Goal: Communication & Community: Share content

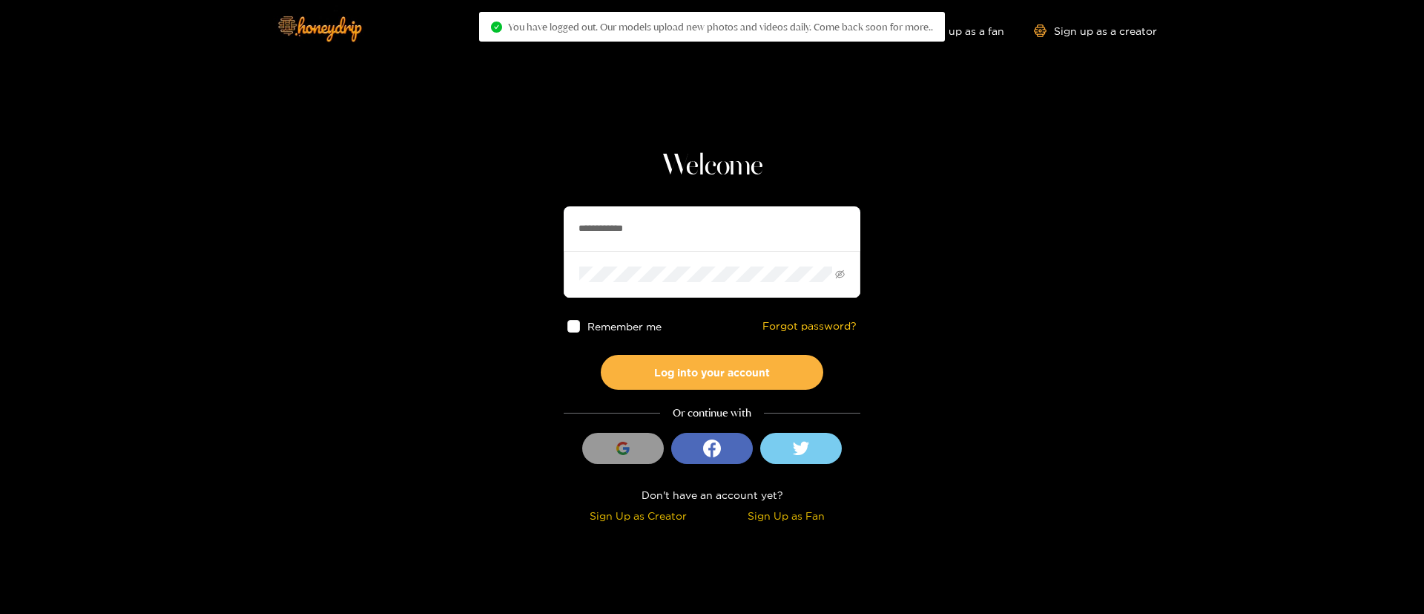
click at [644, 229] on input "**********" at bounding box center [712, 228] width 297 height 45
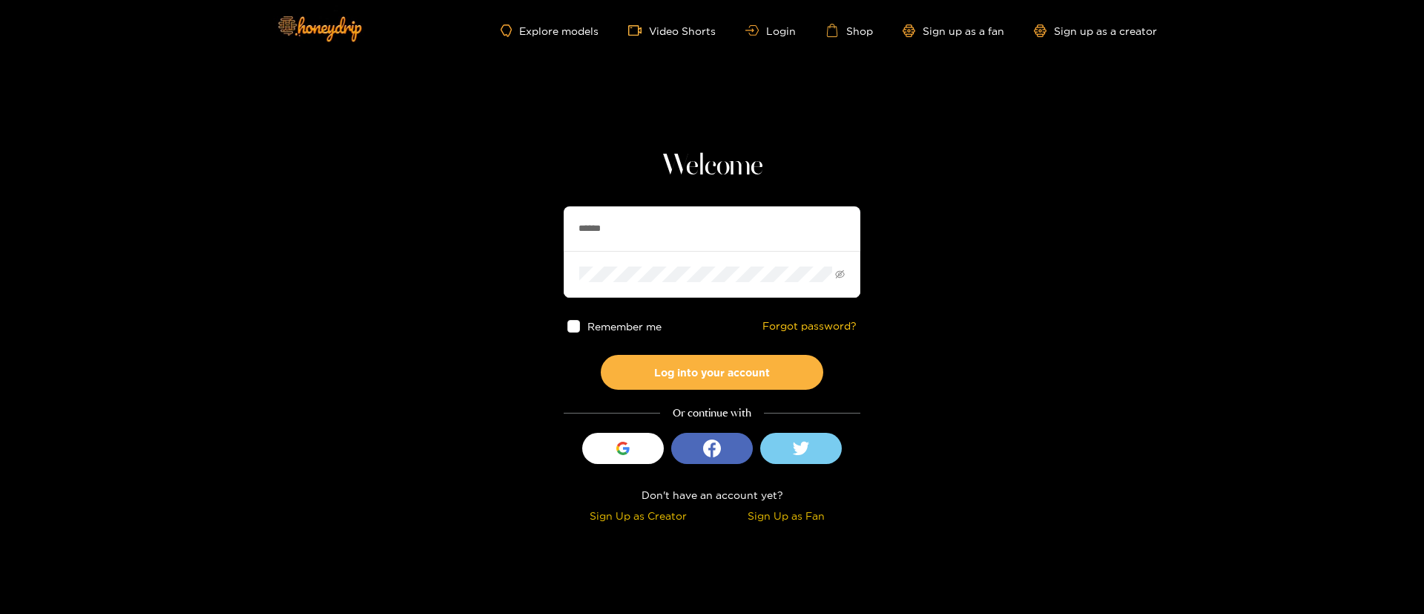
type input "**********"
click at [706, 361] on button "Log into your account" at bounding box center [712, 372] width 223 height 35
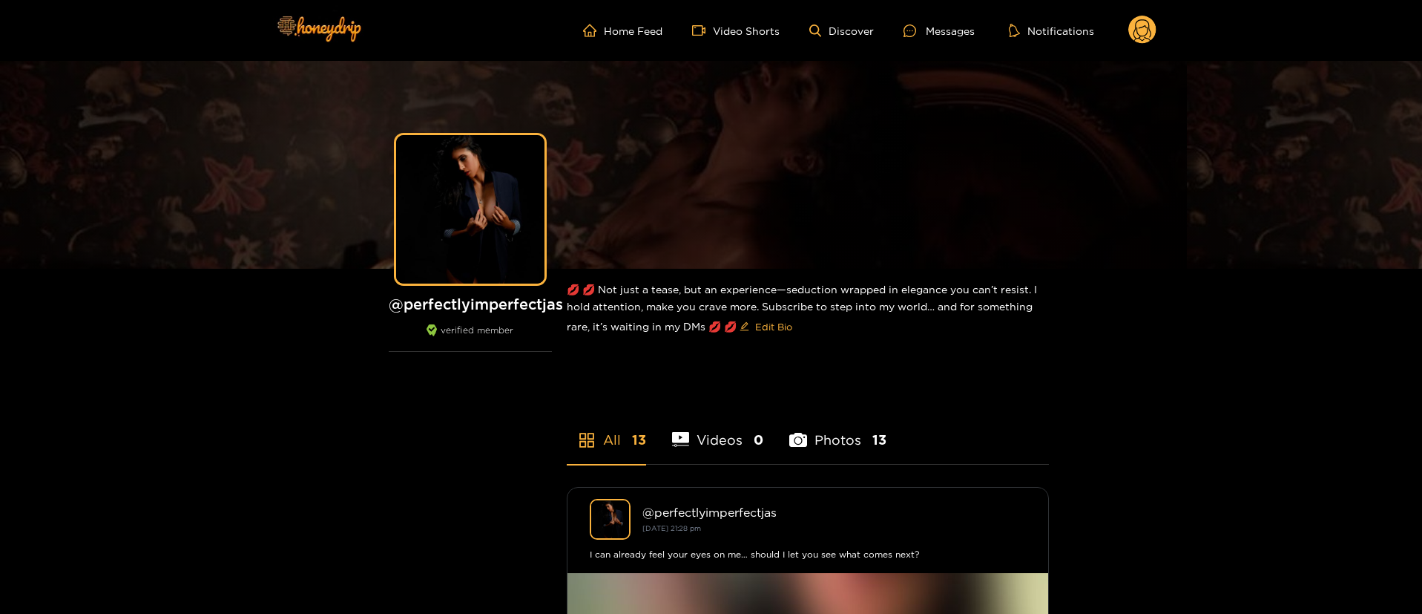
click at [940, 40] on ul "Home Feed Video Shorts Discover Messages Notifications" at bounding box center [869, 31] width 573 height 30
click at [940, 30] on div "Messages" at bounding box center [939, 30] width 71 height 17
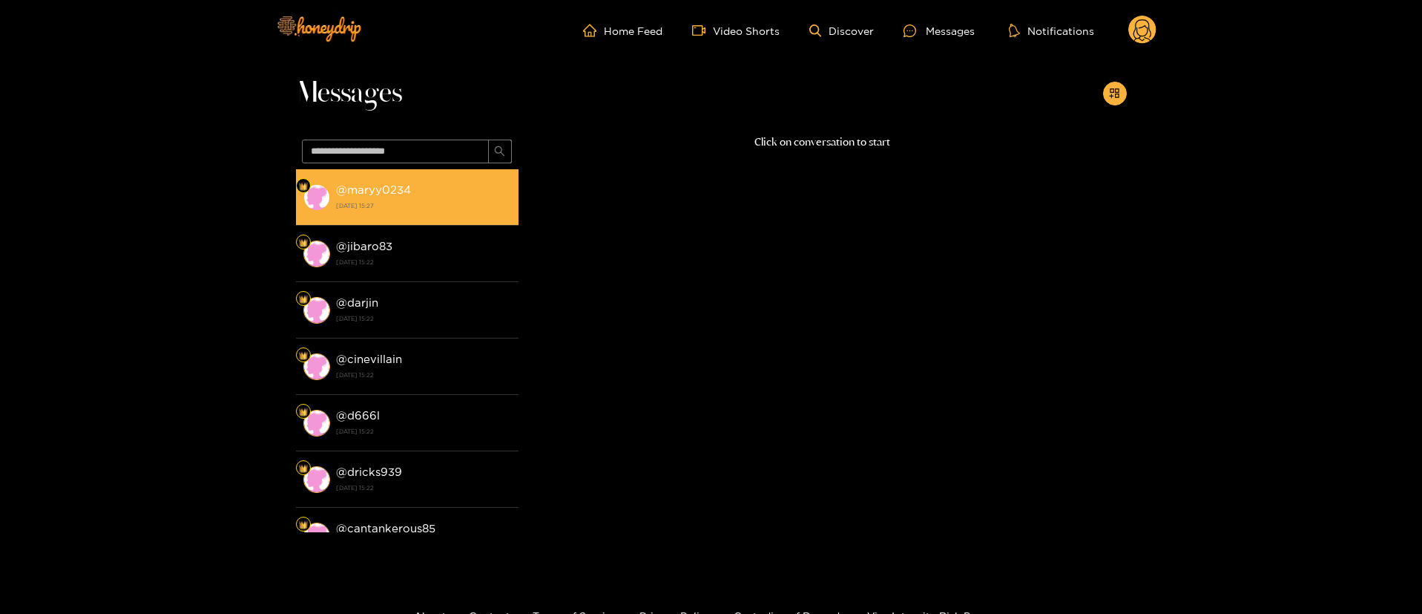
click at [385, 169] on li "@ maryy0234 2 October 2025 15:27" at bounding box center [407, 197] width 223 height 56
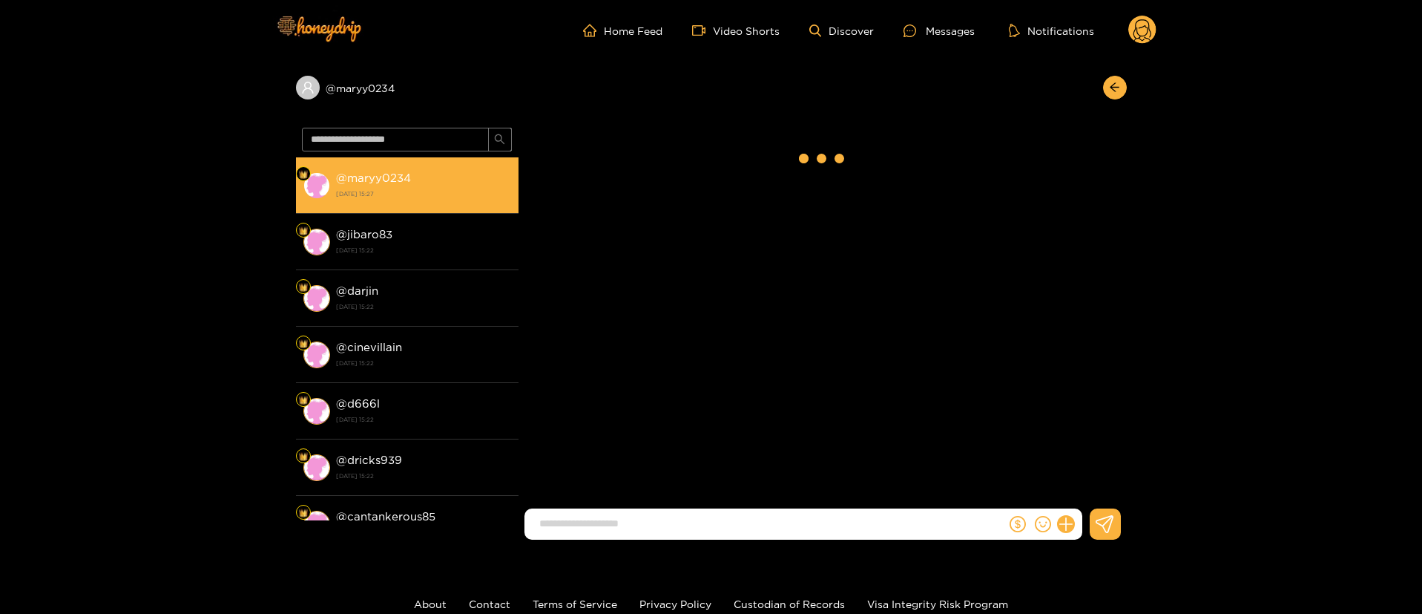
click at [385, 169] on div "@ maryy0234 2 October 2025 15:27" at bounding box center [423, 184] width 175 height 33
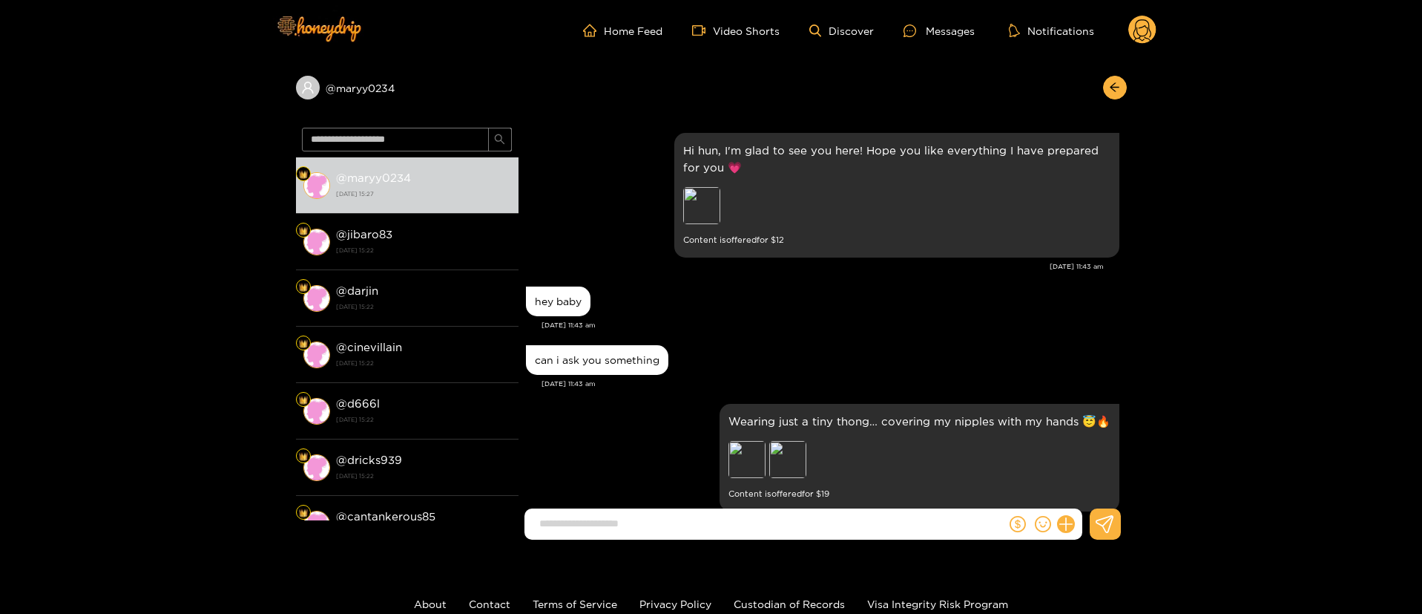
scroll to position [476, 0]
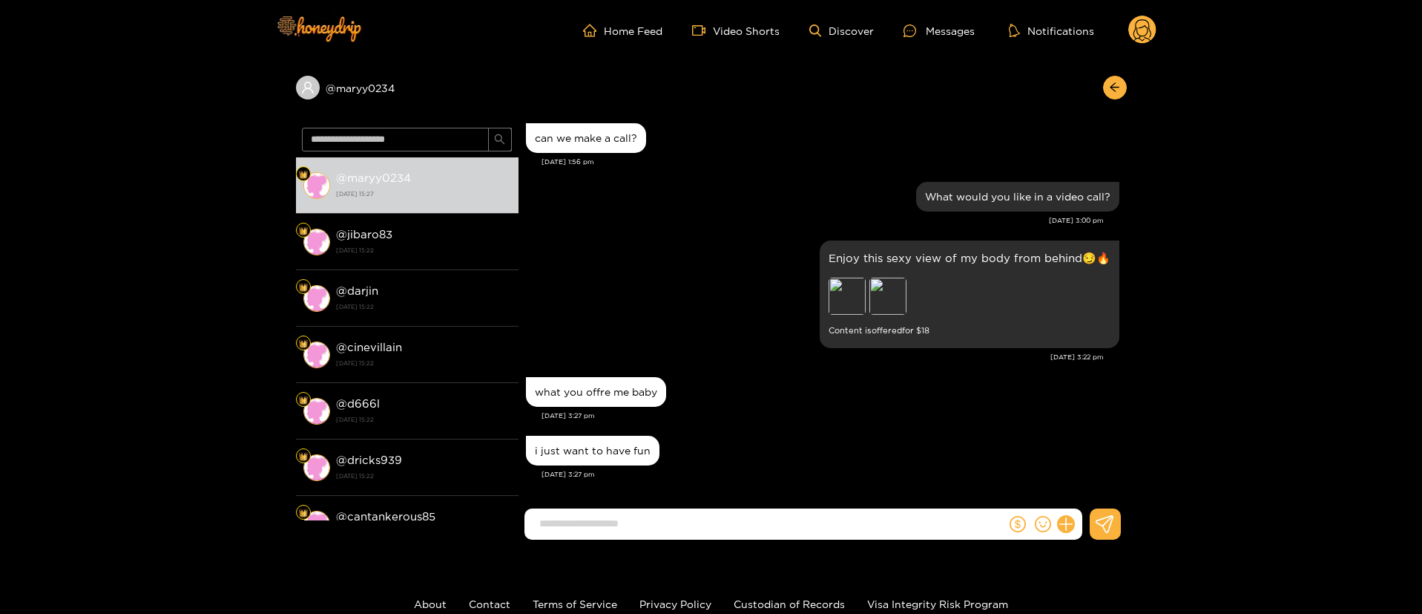
click at [714, 469] on div "Oct. 2, 3:27 pm" at bounding box center [831, 474] width 578 height 10
click at [847, 286] on div "Preview" at bounding box center [847, 295] width 37 height 37
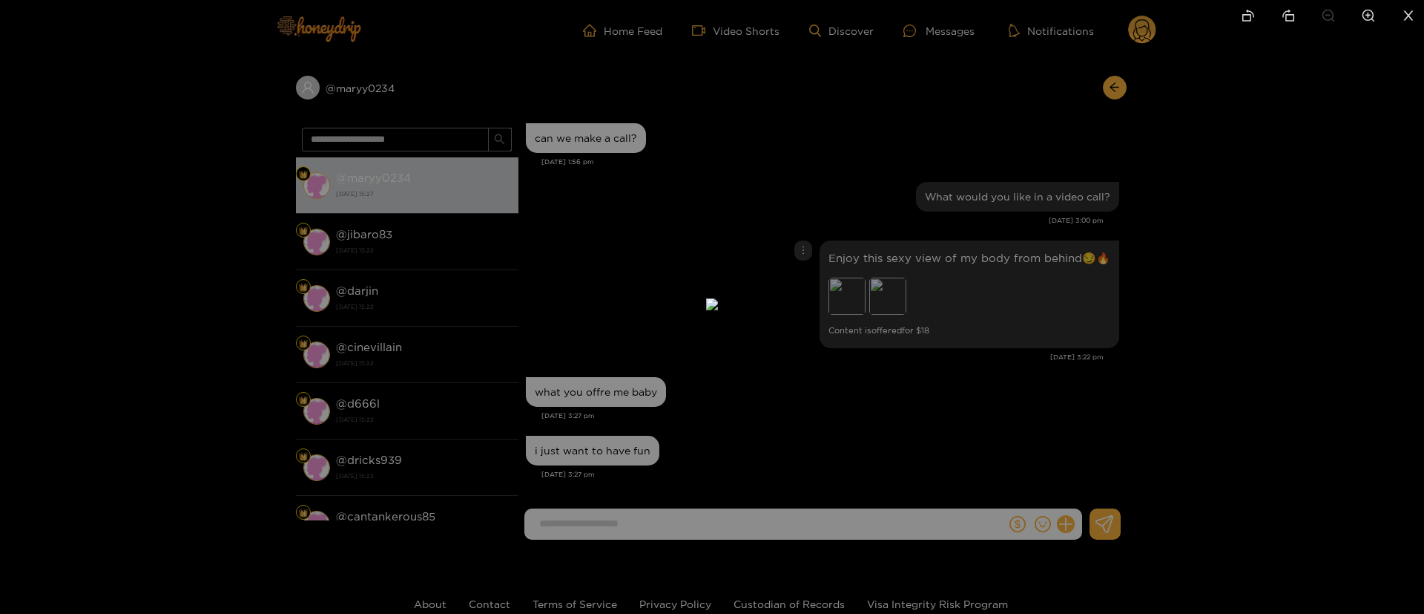
click at [718, 298] on img at bounding box center [712, 304] width 12 height 12
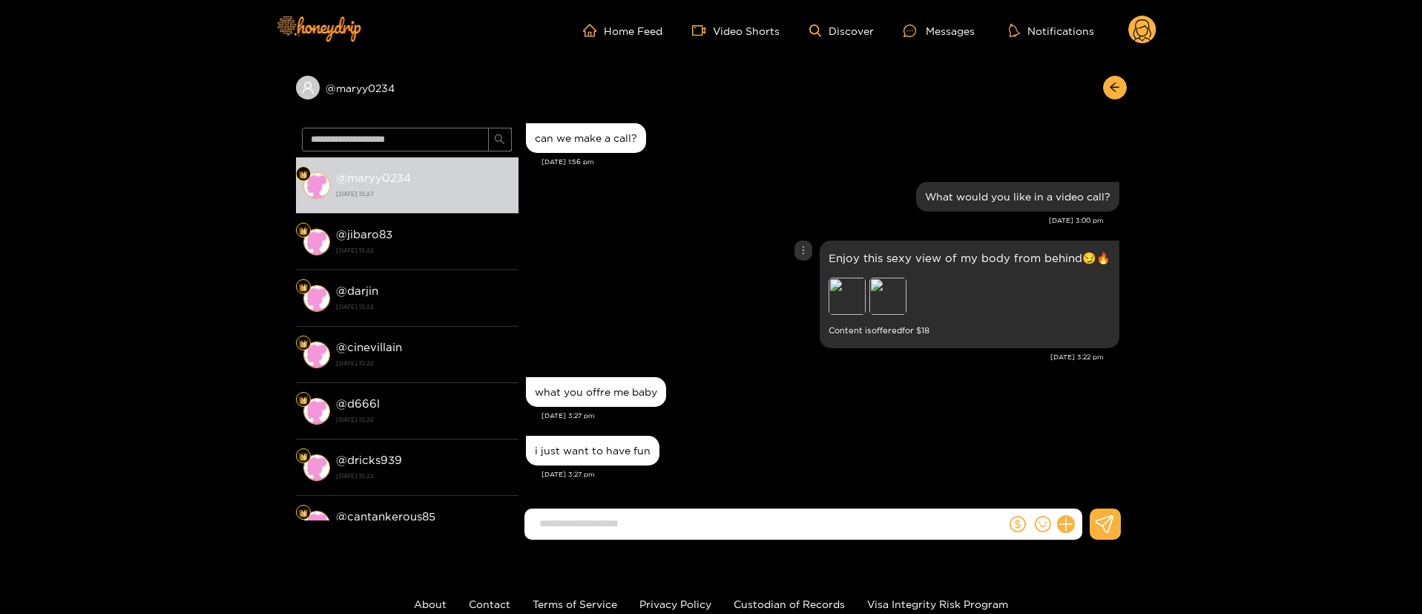
click at [899, 288] on img at bounding box center [888, 295] width 37 height 37
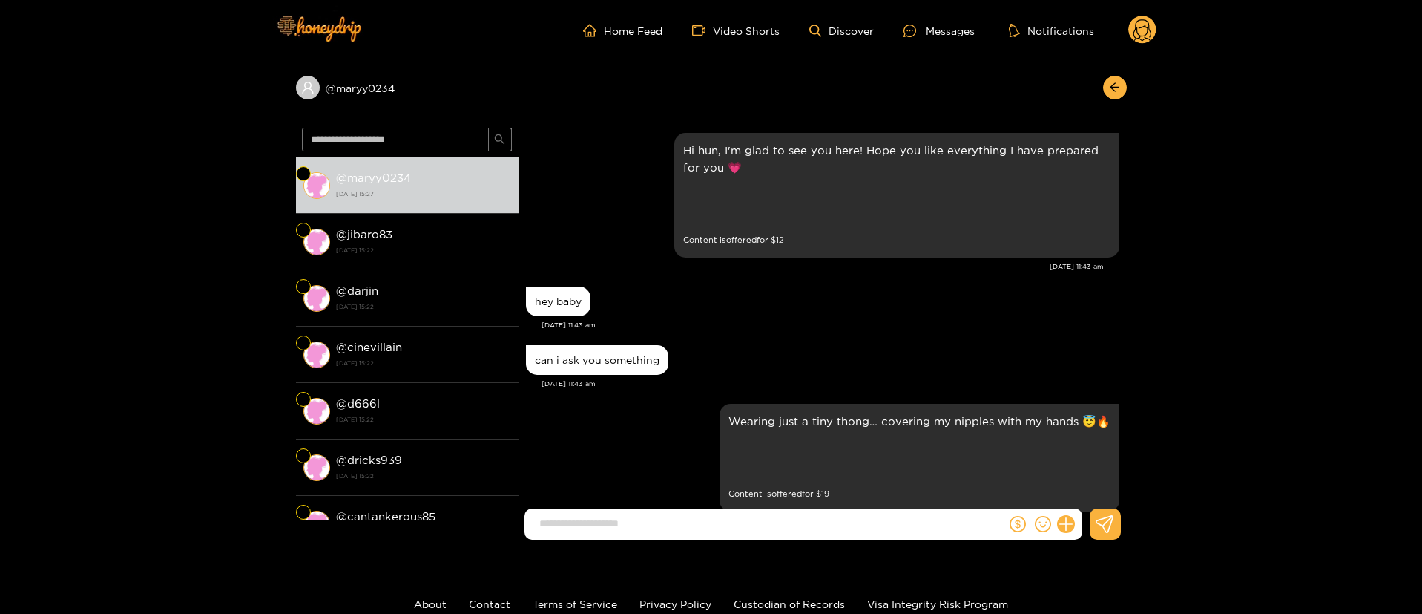
scroll to position [476, 0]
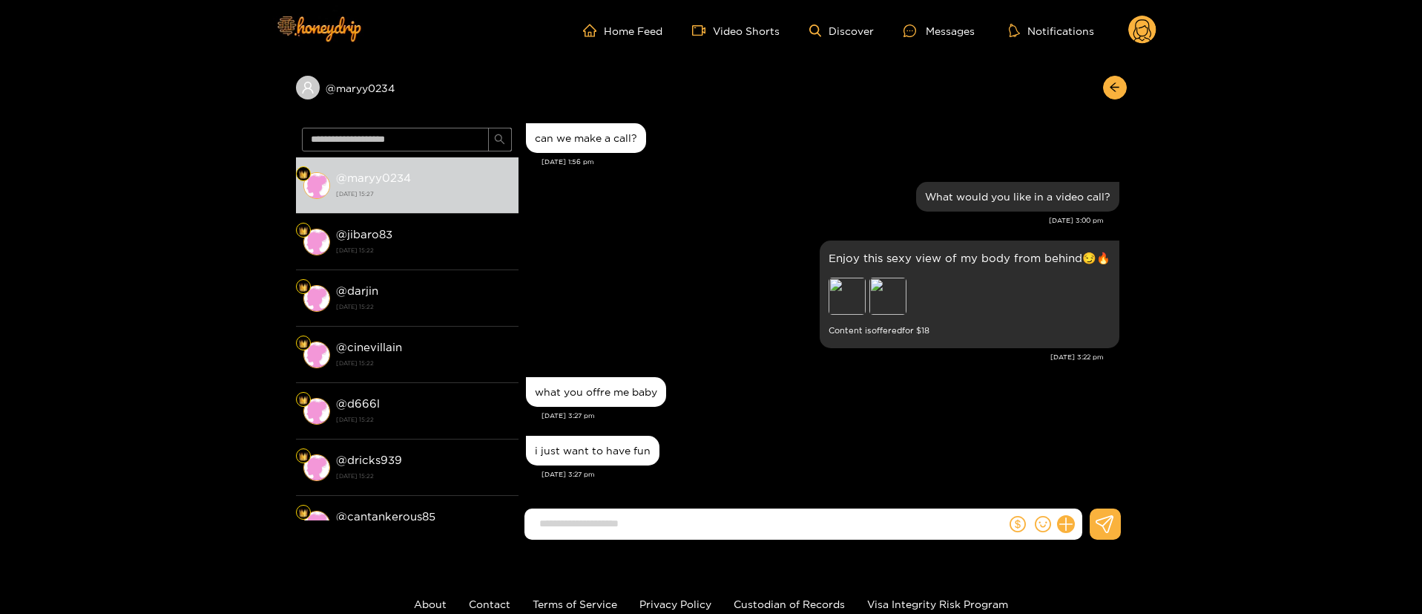
click at [777, 527] on input at bounding box center [769, 523] width 474 height 24
click at [678, 253] on div "Enjoy this sexy view of my body from behind😏🔥 Preview Preview Content is offere…" at bounding box center [823, 294] width 594 height 115
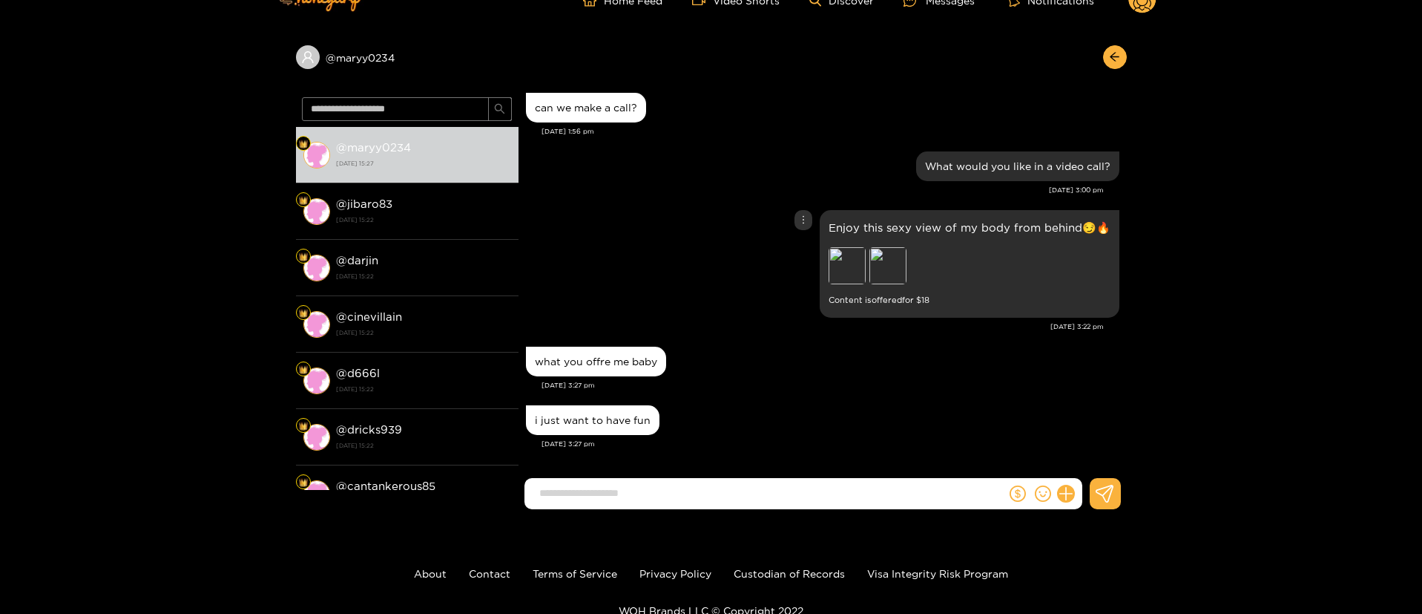
scroll to position [99, 0]
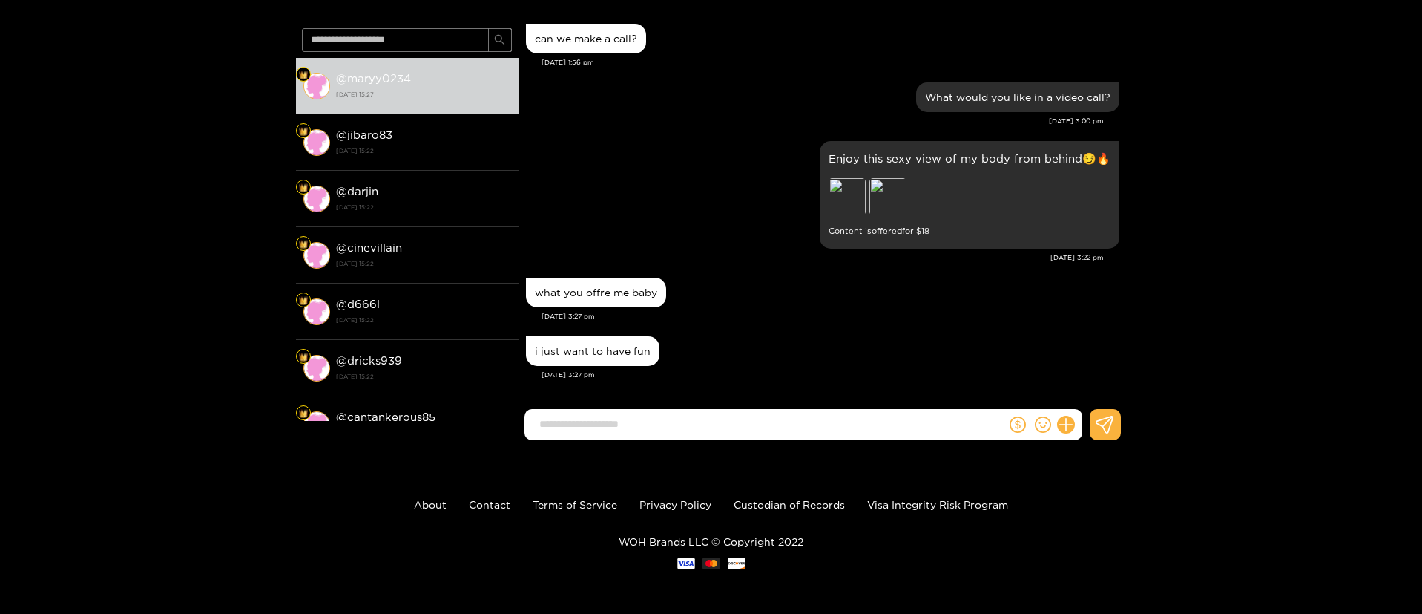
click at [663, 430] on input at bounding box center [769, 424] width 474 height 24
type input "**********"
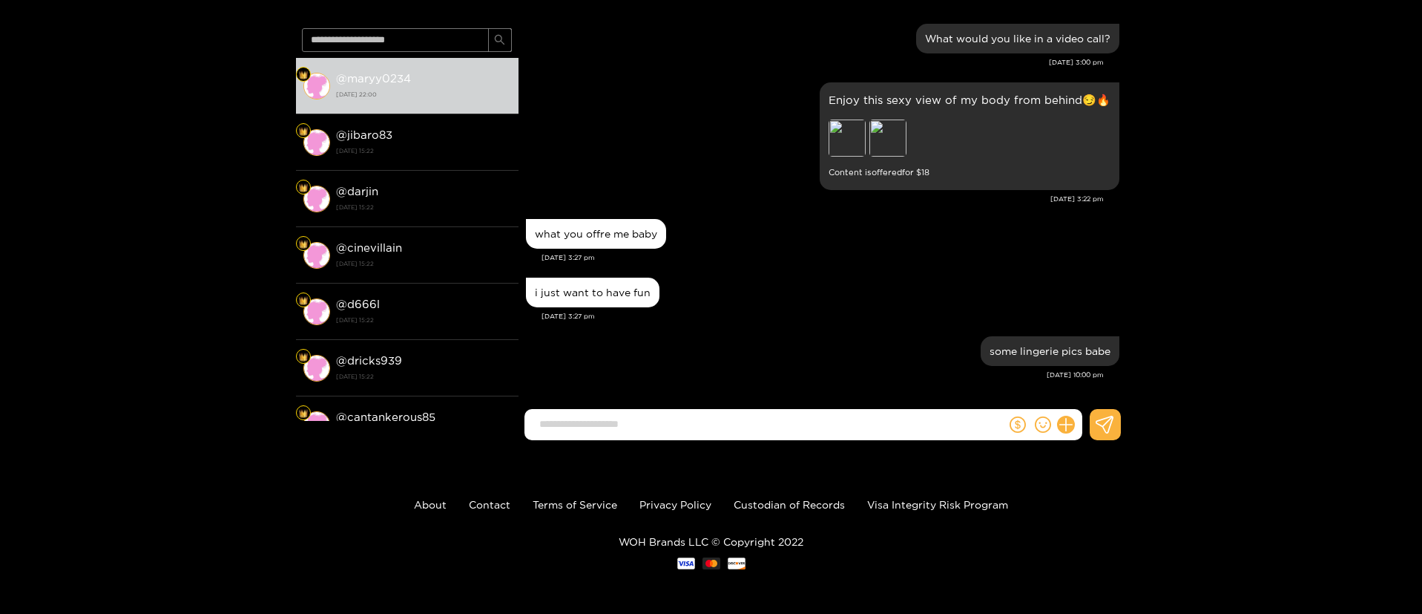
scroll to position [0, 0]
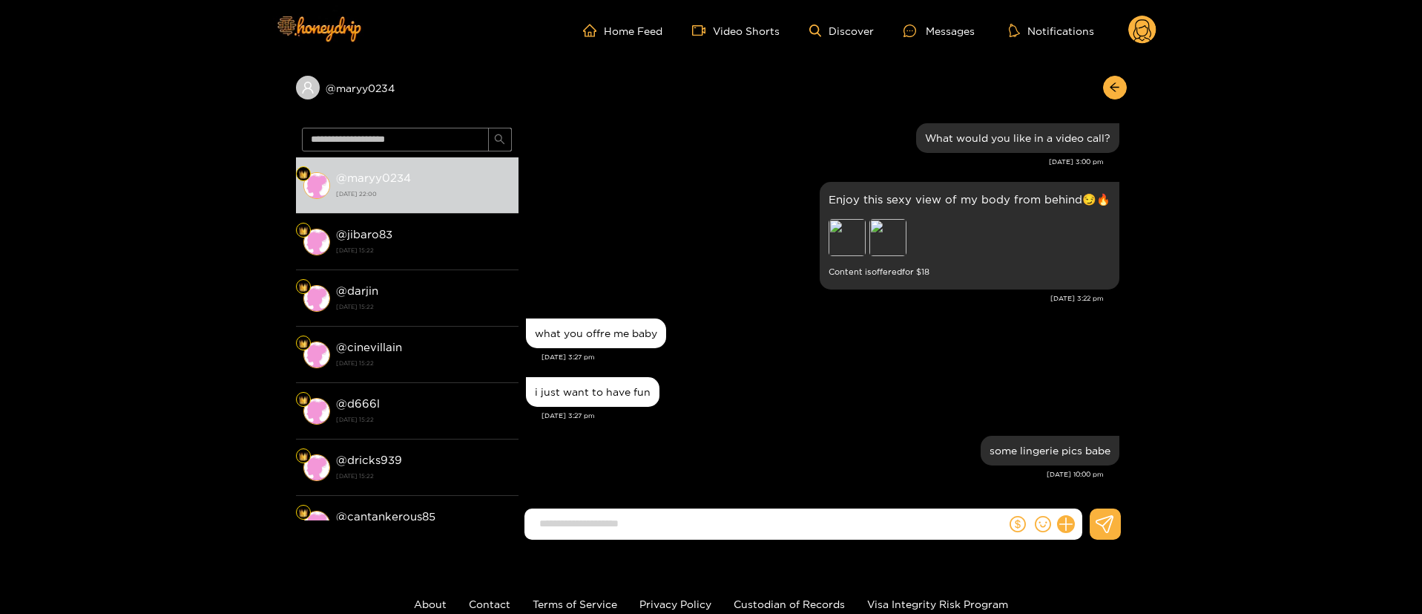
click at [1145, 31] on circle at bounding box center [1142, 30] width 28 height 28
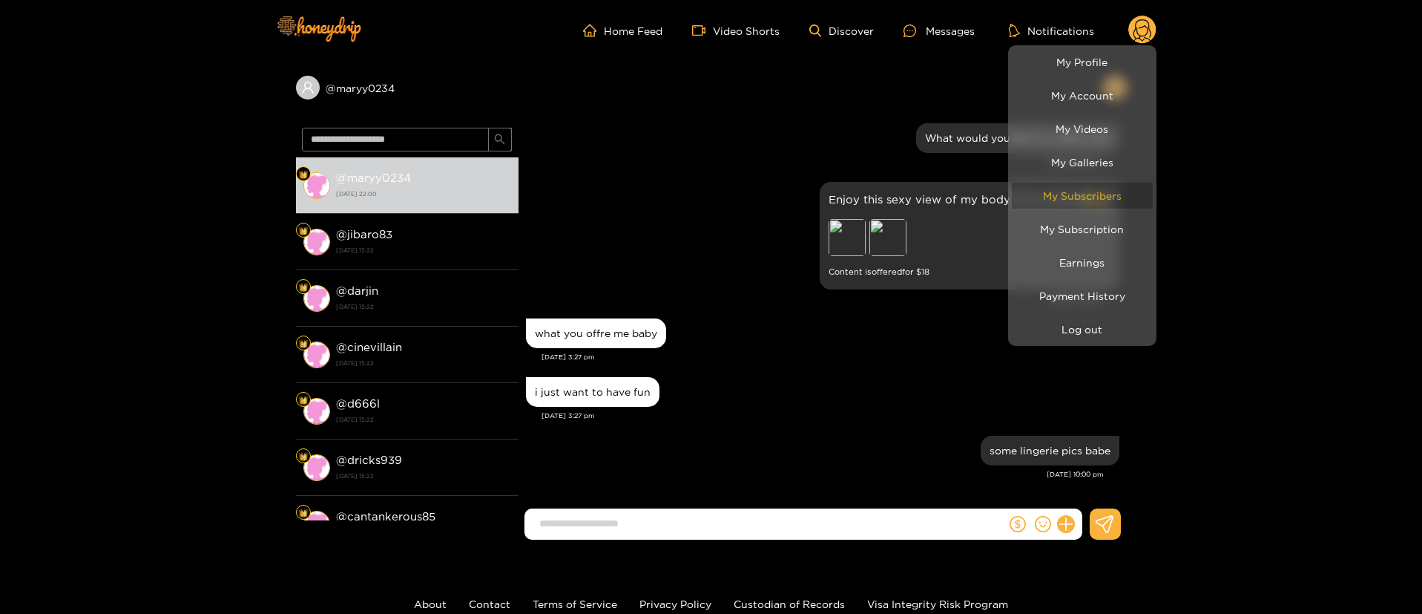
click at [1084, 195] on link "My Subscribers" at bounding box center [1082, 196] width 141 height 26
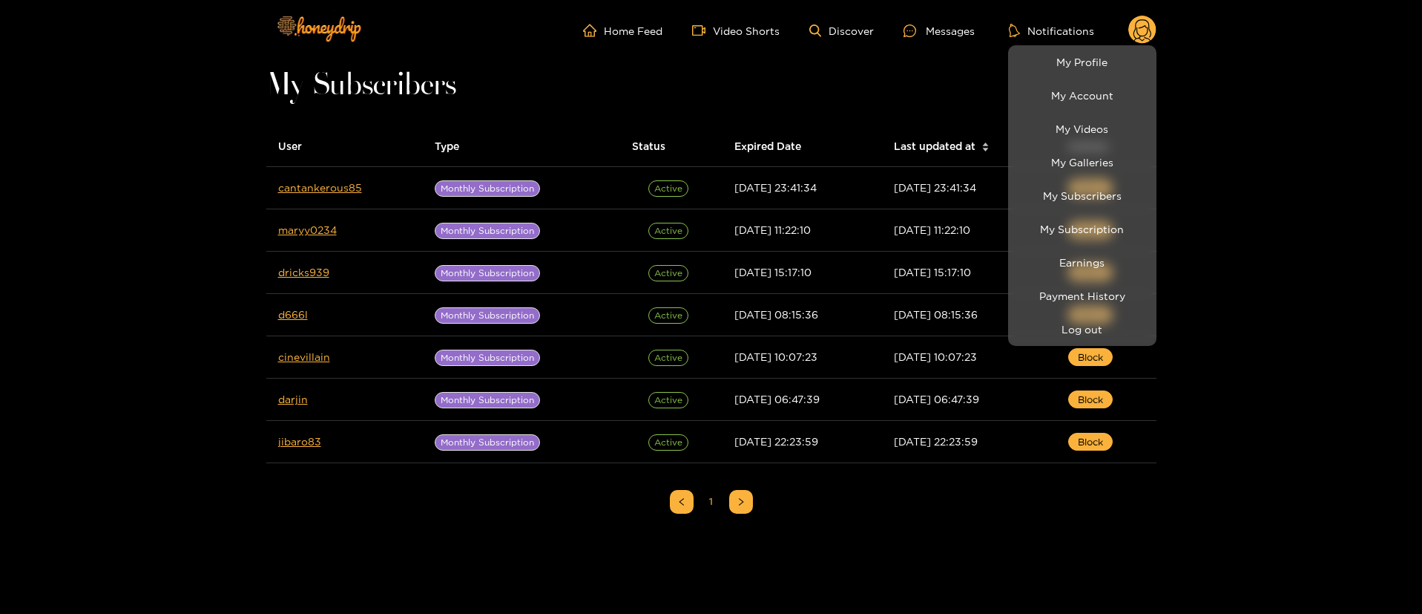
click at [94, 264] on div at bounding box center [711, 307] width 1422 height 614
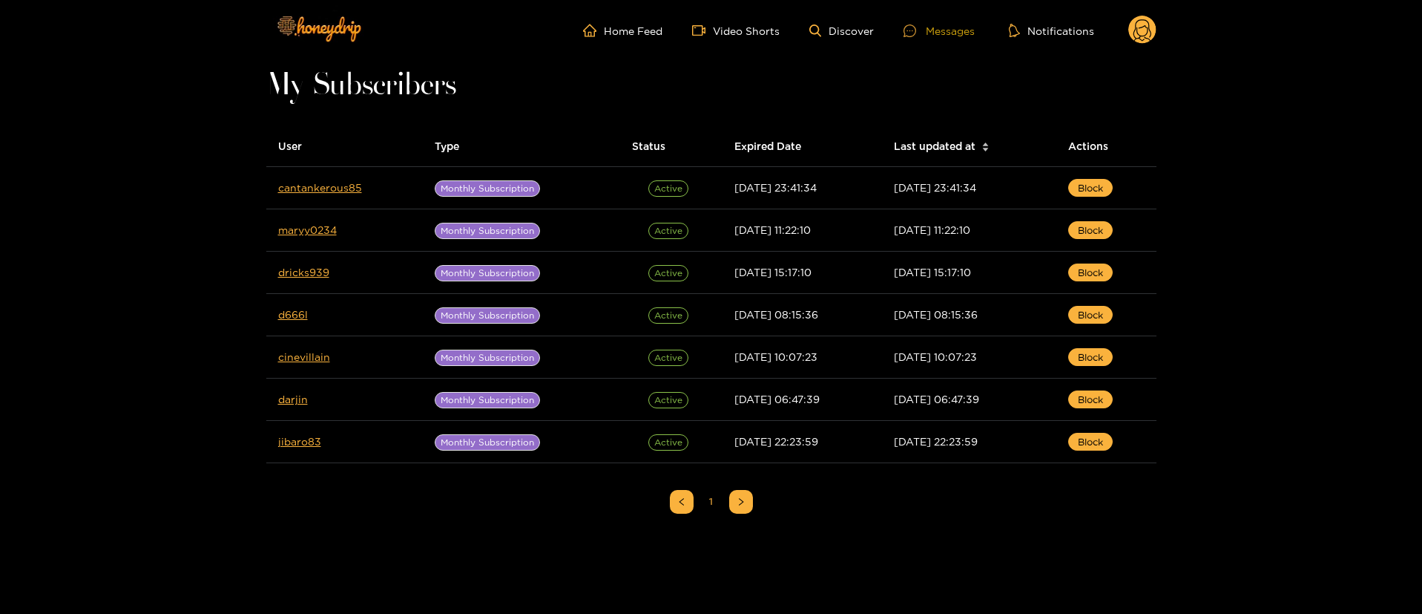
click at [955, 30] on div "Messages" at bounding box center [939, 30] width 71 height 17
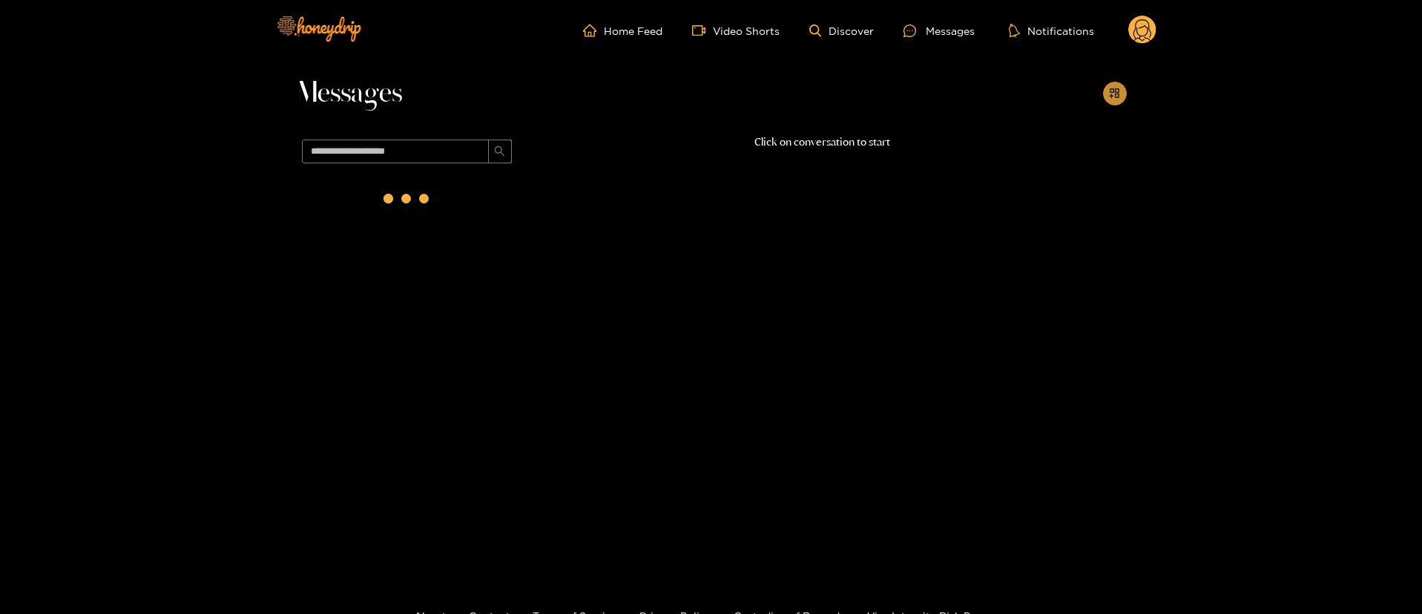
click at [1107, 89] on button "button" at bounding box center [1115, 94] width 24 height 24
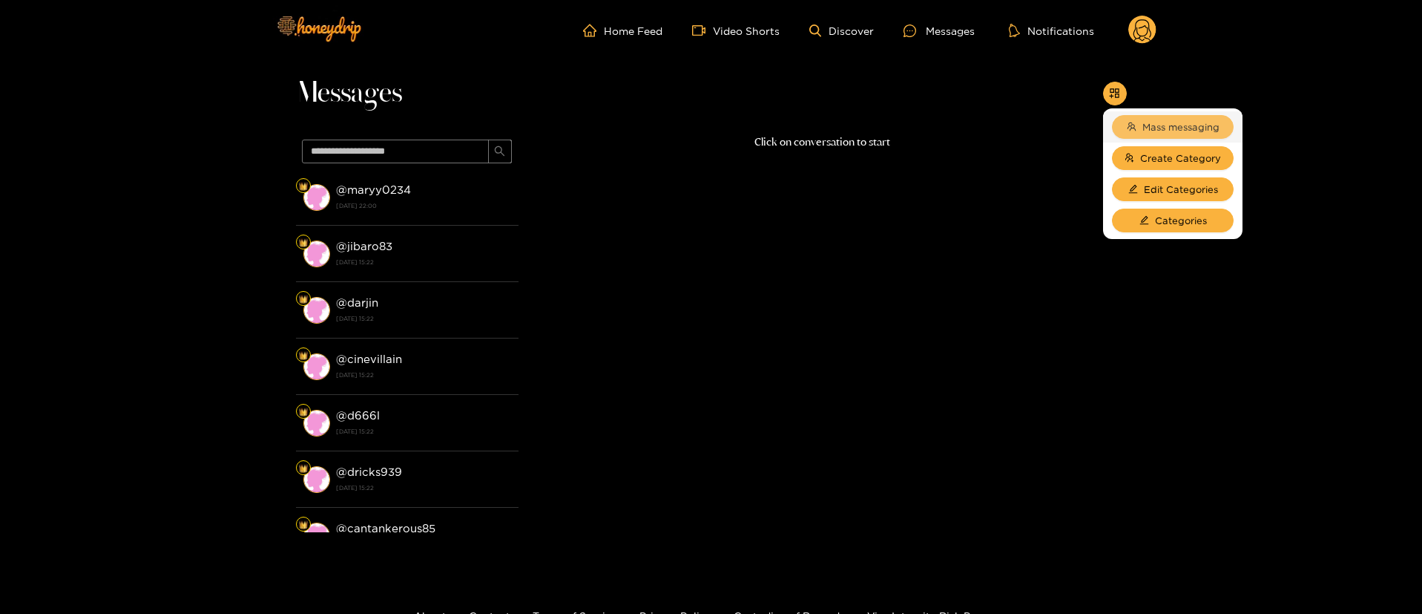
click at [1167, 122] on span "Mass messaging" at bounding box center [1181, 126] width 77 height 15
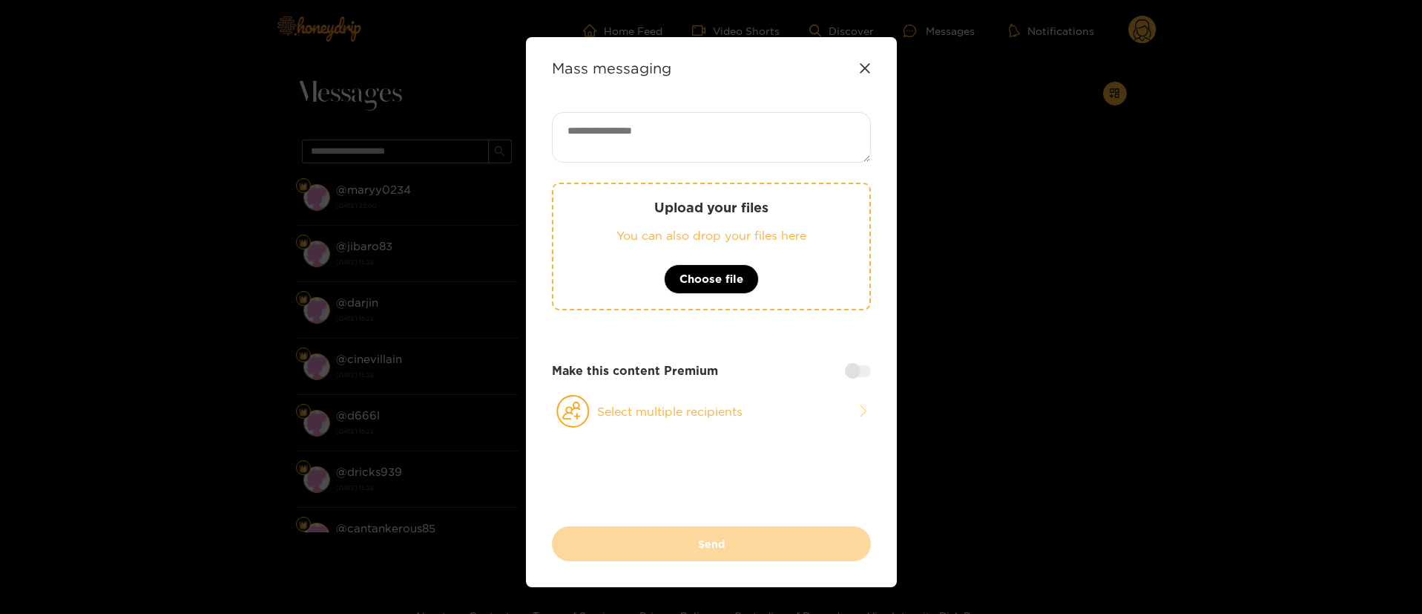
click at [800, 132] on textarea at bounding box center [711, 137] width 319 height 50
paste textarea "**********"
type textarea "**********"
drag, startPoint x: 809, startPoint y: 148, endPoint x: 238, endPoint y: 134, distance: 570.7
click at [238, 134] on div "**********" at bounding box center [711, 307] width 1422 height 614
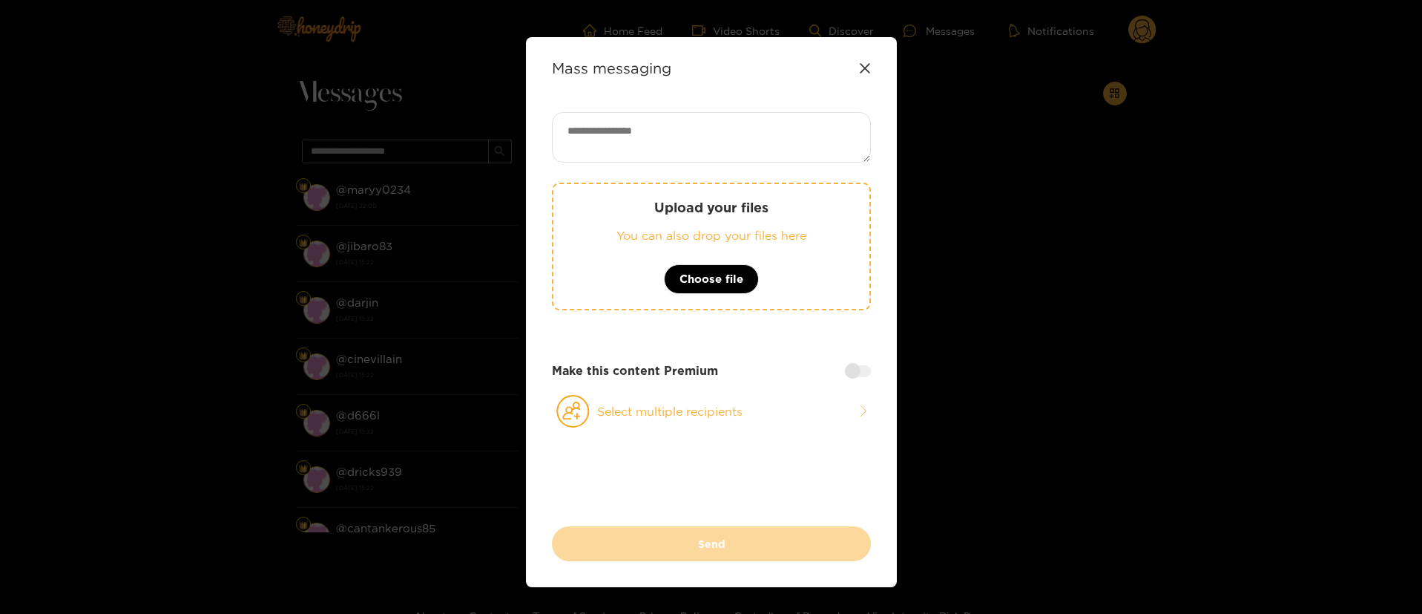
click at [719, 137] on textarea at bounding box center [711, 137] width 319 height 50
paste textarea "**********"
type textarea "**********"
click at [723, 420] on button "Select multiple recipients" at bounding box center [711, 411] width 319 height 34
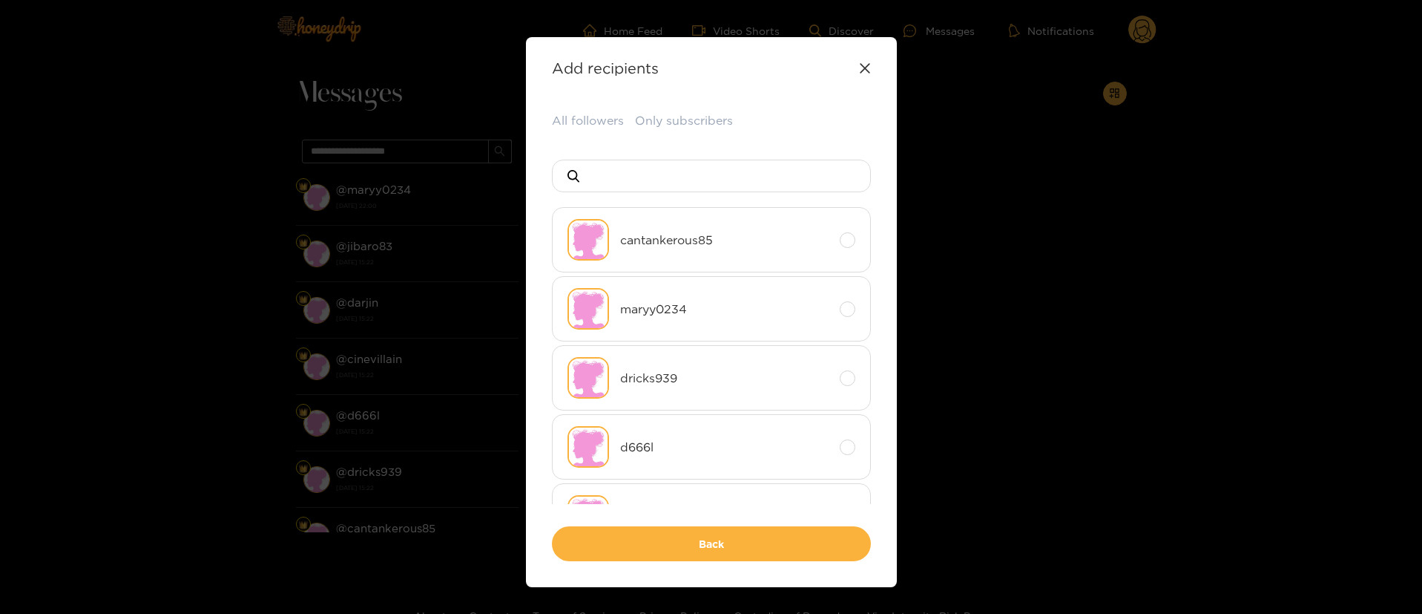
click at [567, 111] on div "**********" at bounding box center [711, 312] width 371 height 550
click at [582, 122] on button "All followers" at bounding box center [588, 121] width 72 height 18
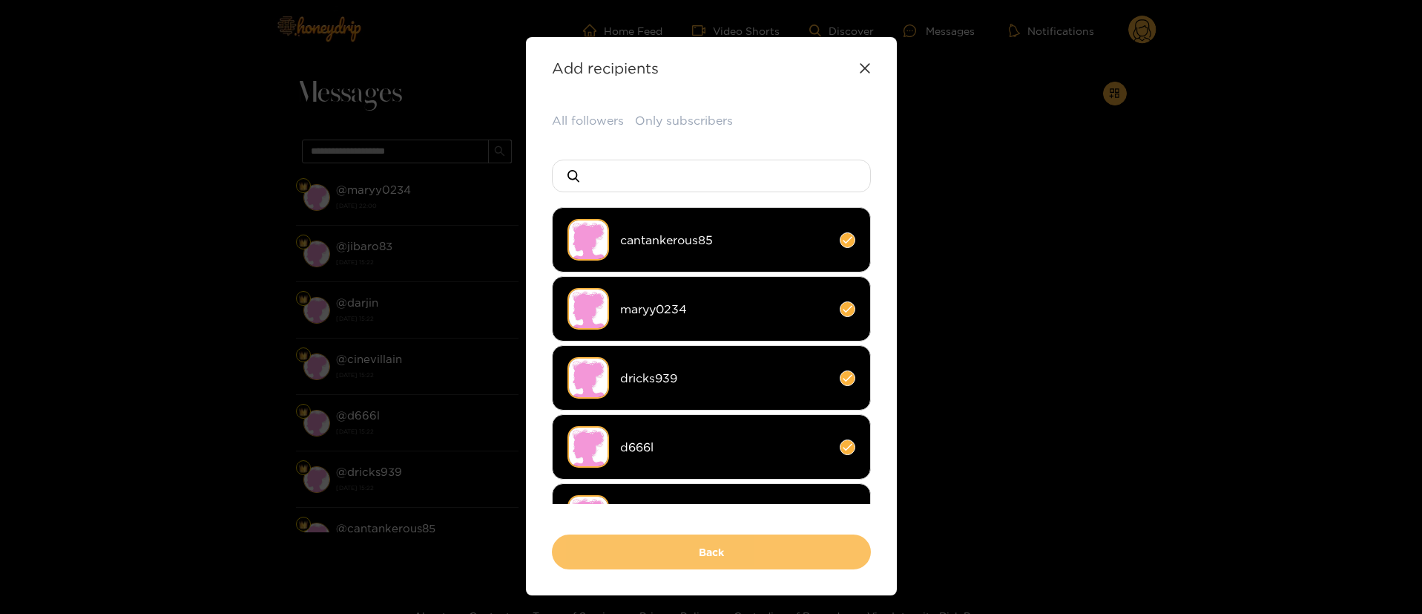
click at [737, 552] on button "Back" at bounding box center [711, 551] width 319 height 35
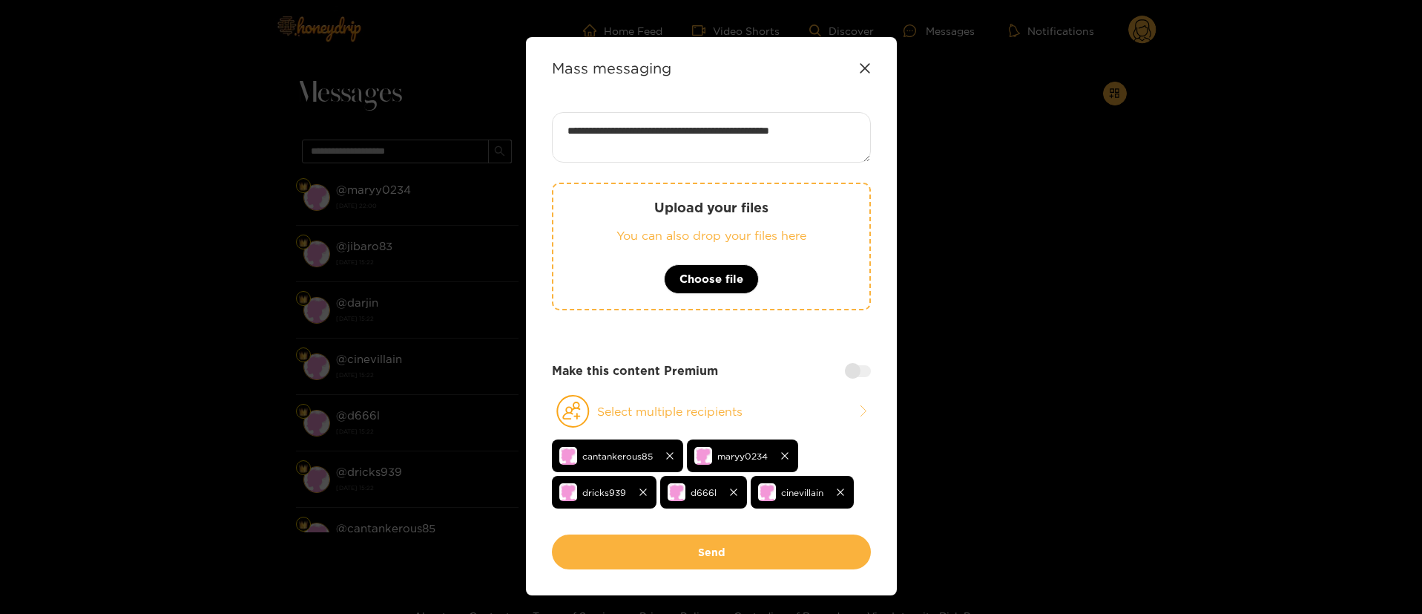
click at [854, 377] on div at bounding box center [858, 371] width 26 height 12
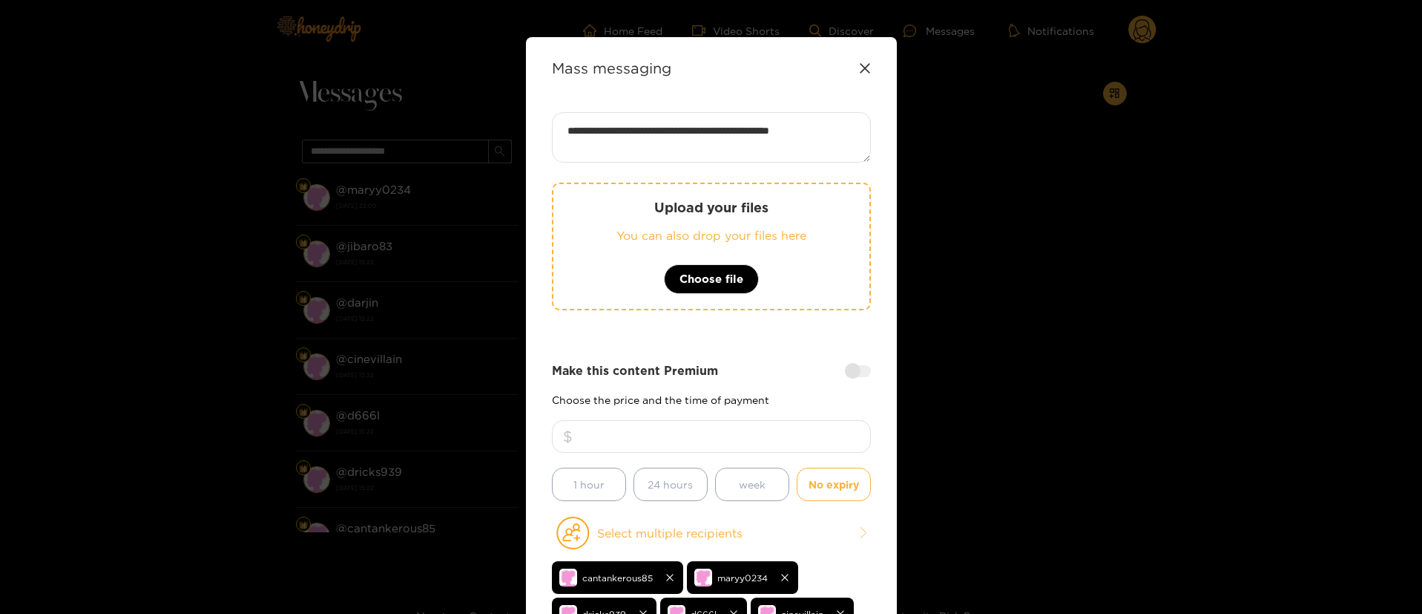
click at [810, 443] on input "number" at bounding box center [711, 436] width 319 height 33
type input "**"
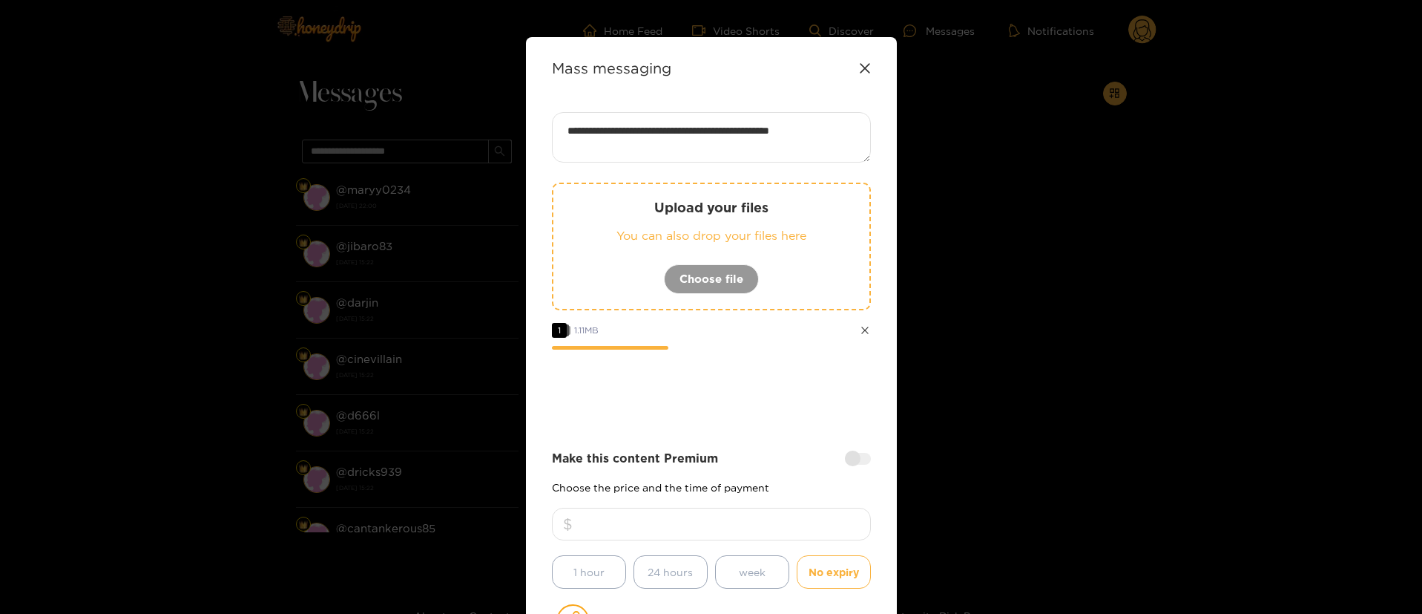
click at [752, 438] on div "**********" at bounding box center [711, 427] width 319 height 631
click at [750, 364] on div at bounding box center [711, 390] width 319 height 59
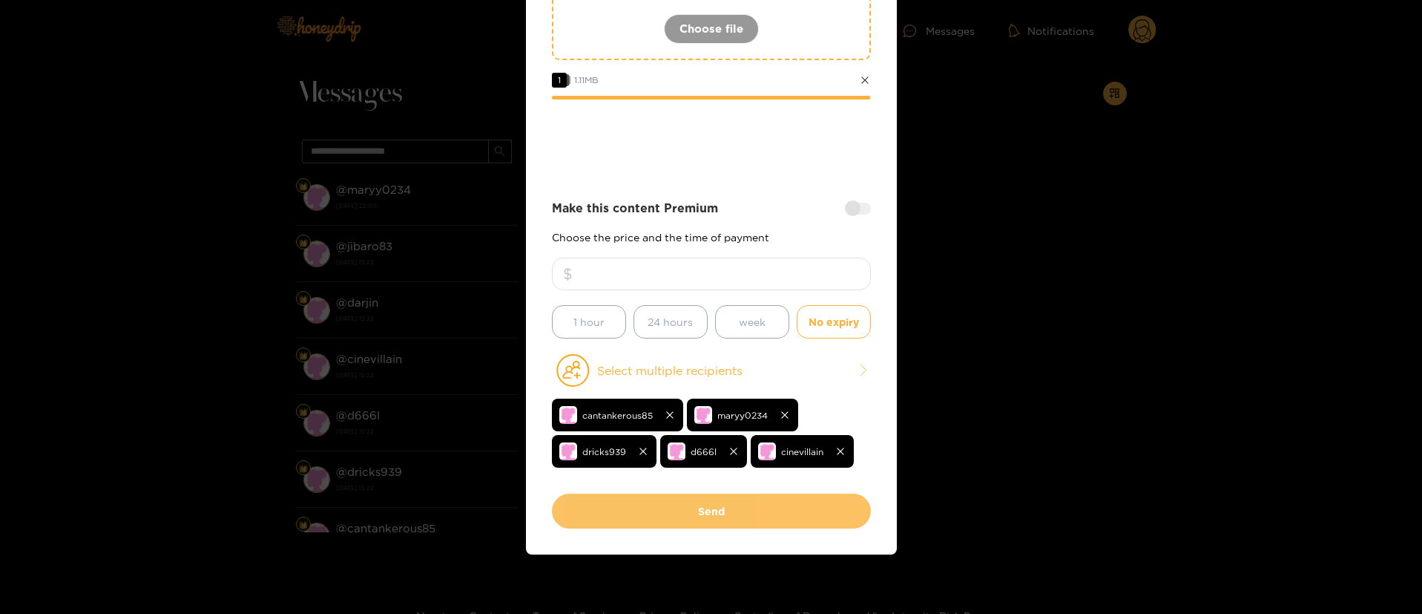
click at [710, 513] on button "Send" at bounding box center [711, 510] width 319 height 35
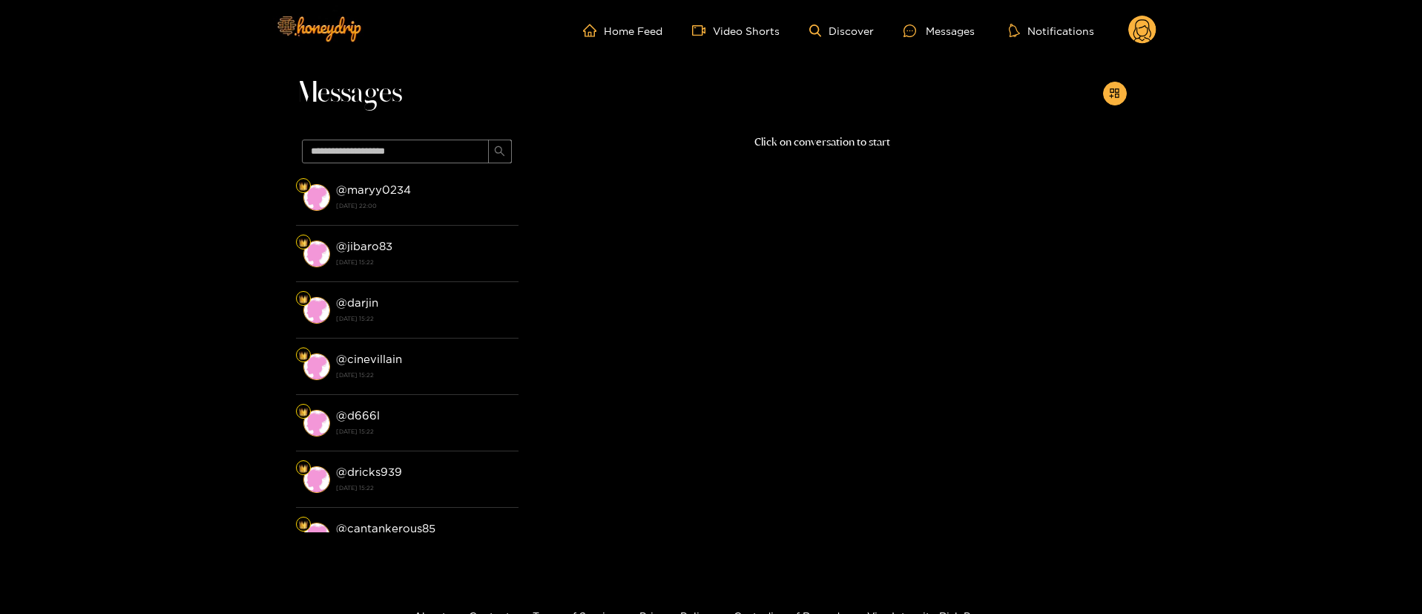
scroll to position [90, 0]
click at [1131, 36] on circle at bounding box center [1142, 30] width 28 height 28
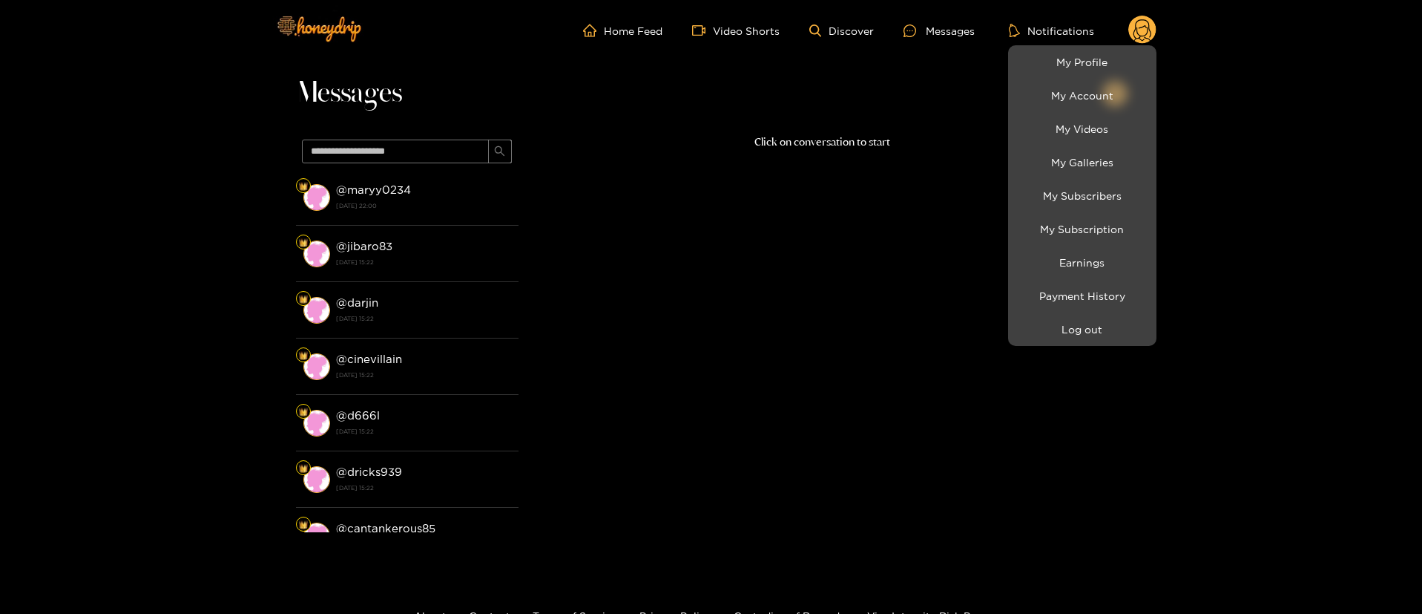
click at [413, 203] on div at bounding box center [711, 307] width 1422 height 614
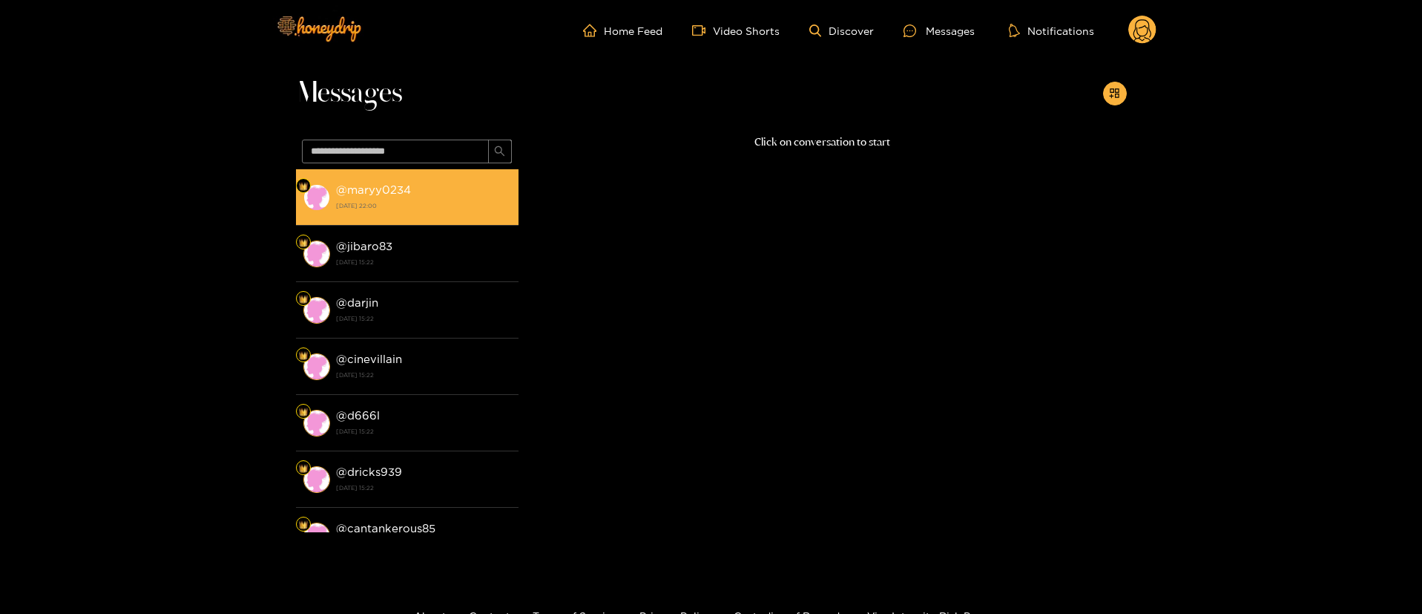
click at [410, 192] on div "@ maryy0234 2 October 2025 22:00" at bounding box center [423, 196] width 175 height 33
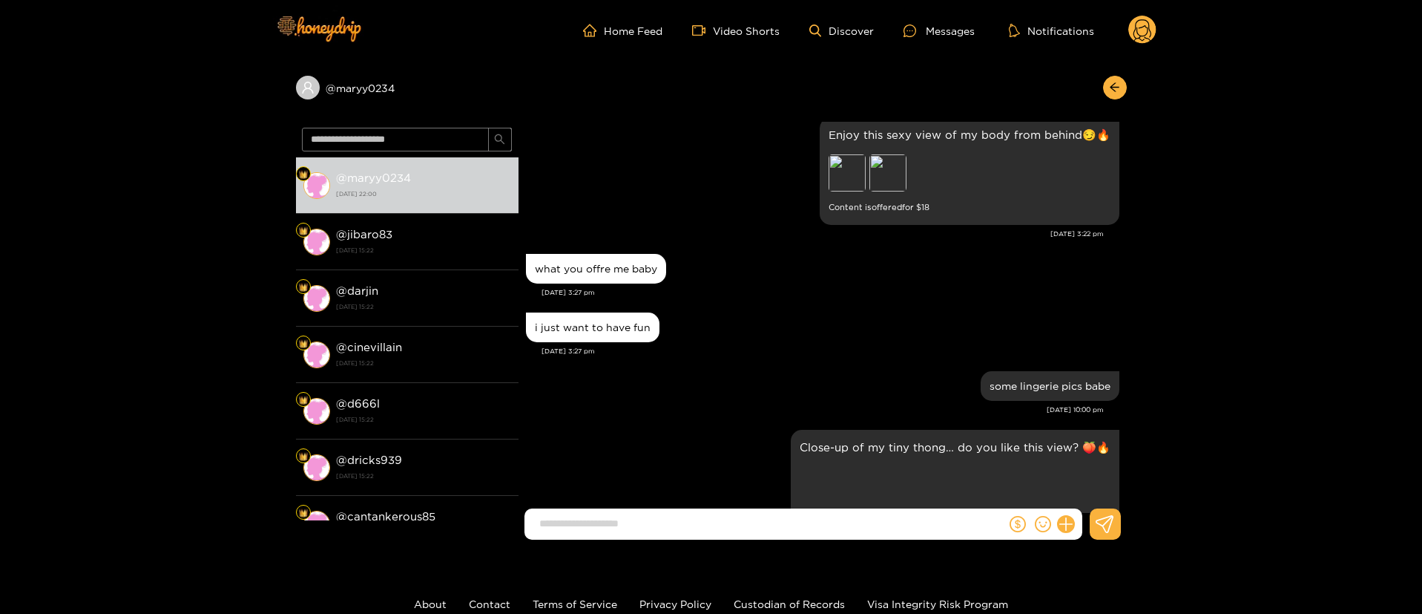
scroll to position [671, 0]
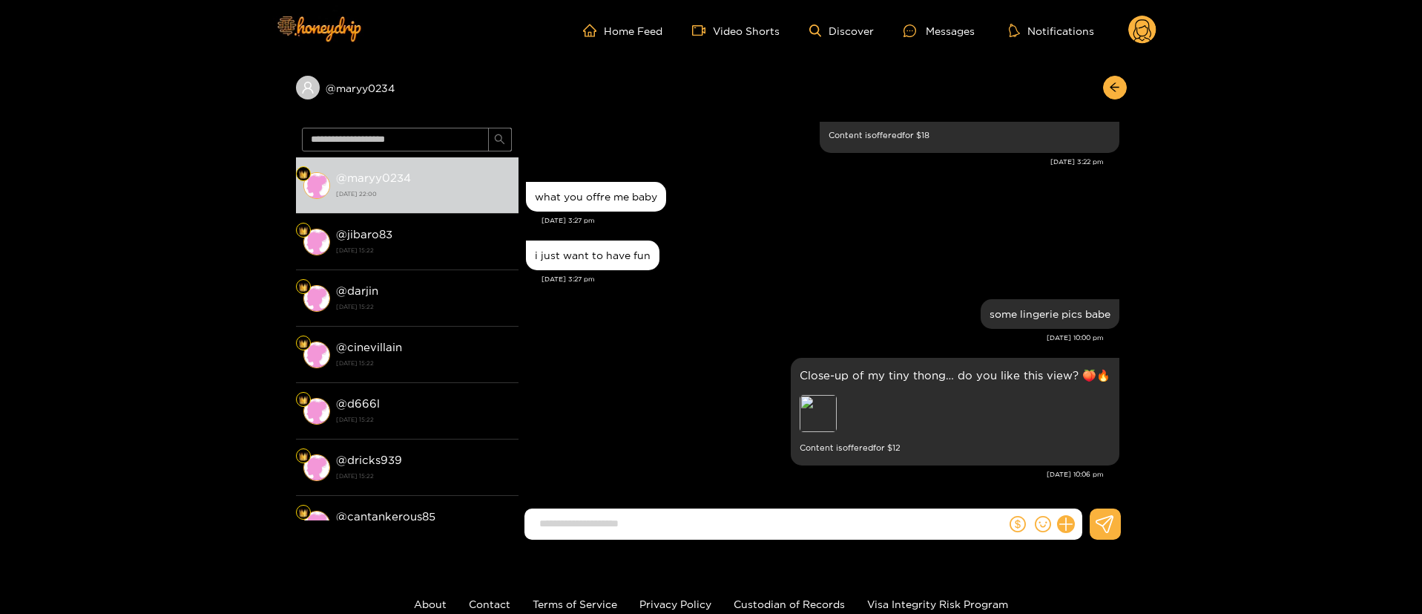
click at [815, 292] on div "i just want to have fun Oct. 2, 3:27 pm" at bounding box center [823, 266] width 594 height 59
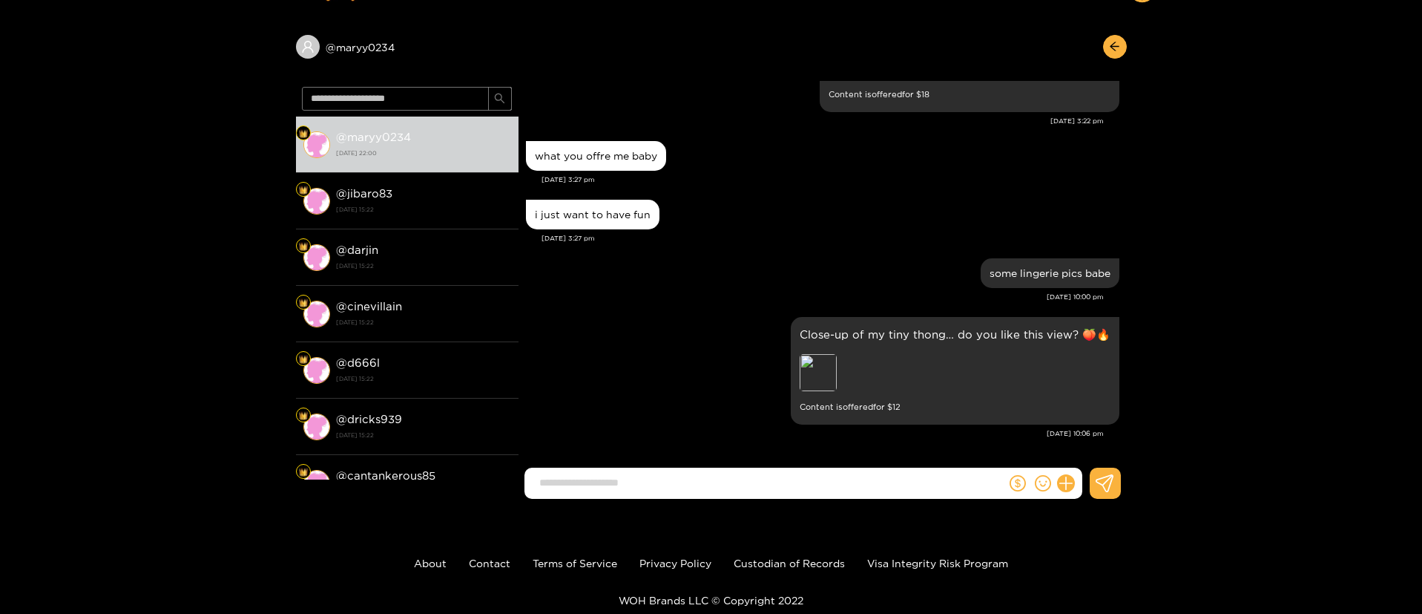
scroll to position [0, 0]
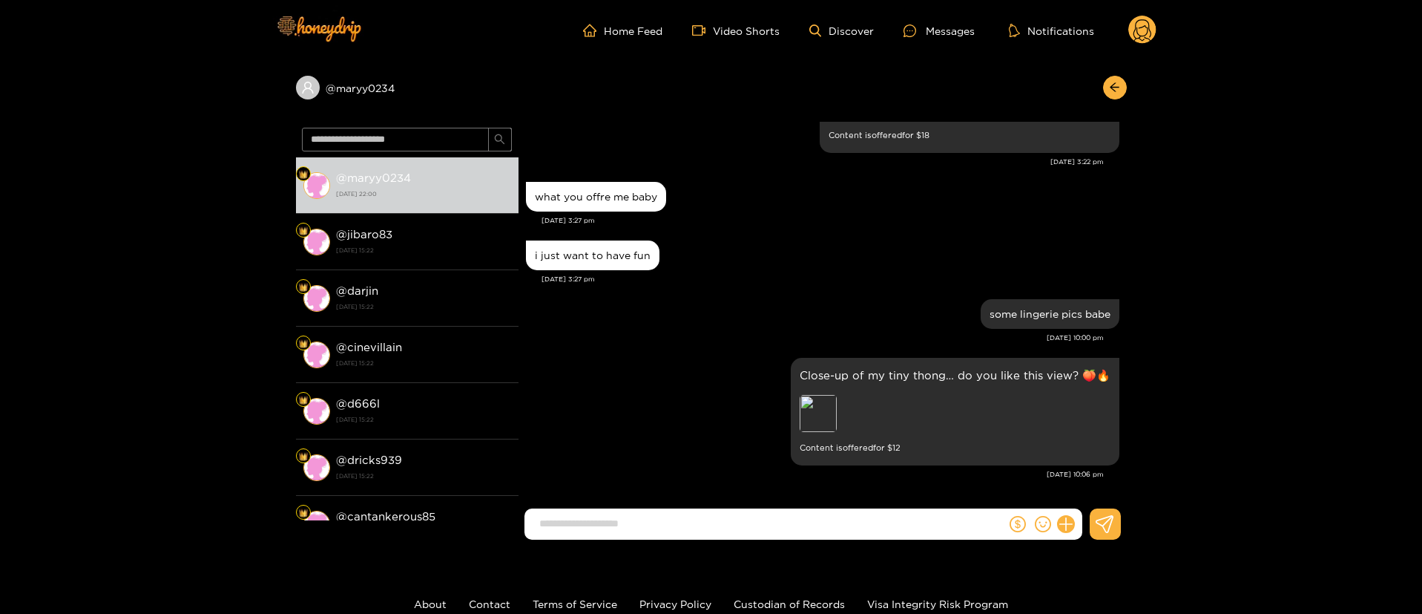
click at [1121, 25] on ul "Home Feed Video Shorts Discover Messages Notifications" at bounding box center [869, 31] width 573 height 30
click at [1122, 26] on ul "Home Feed Video Shorts Discover Messages Notifications" at bounding box center [869, 31] width 573 height 30
click at [1134, 29] on circle at bounding box center [1142, 30] width 28 height 28
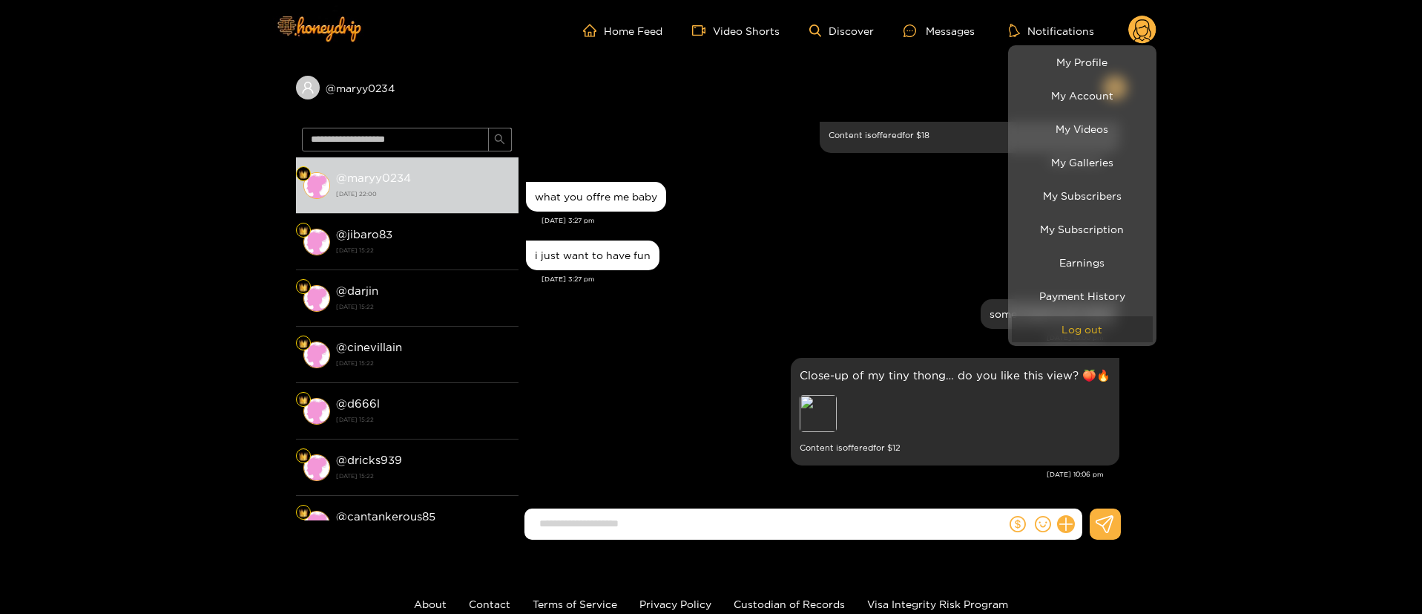
click at [1079, 335] on button "Log out" at bounding box center [1082, 329] width 141 height 26
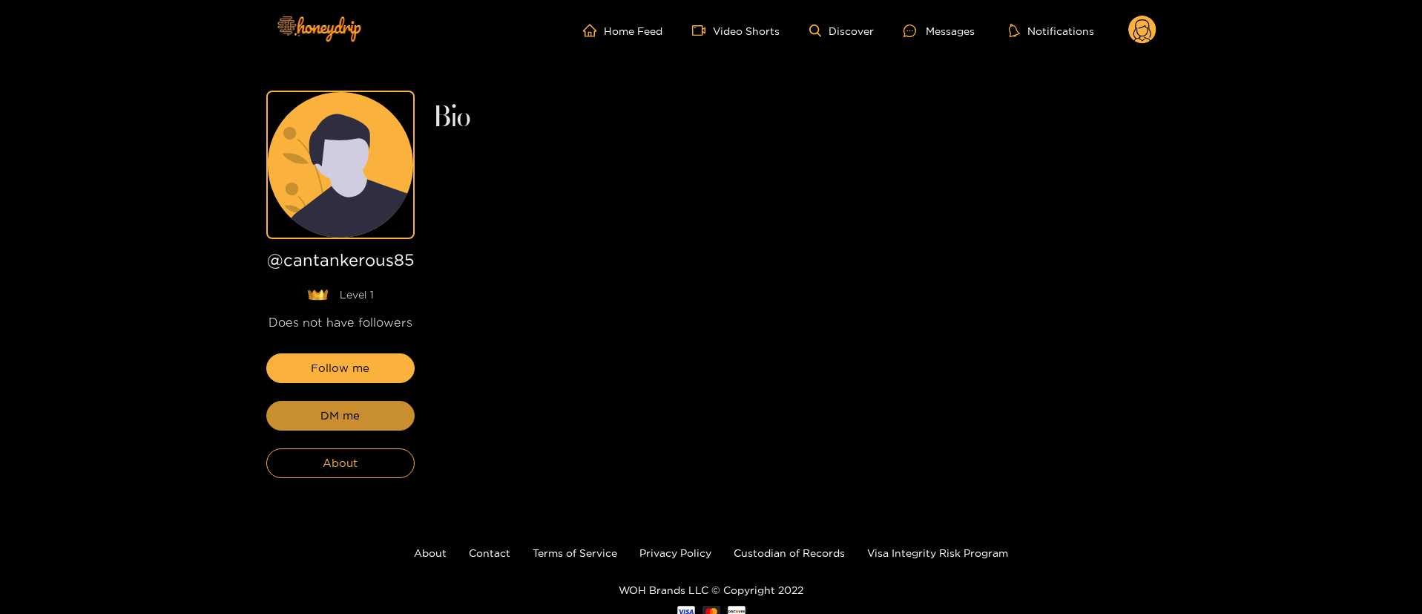
click at [341, 412] on span "DM me" at bounding box center [340, 416] width 39 height 18
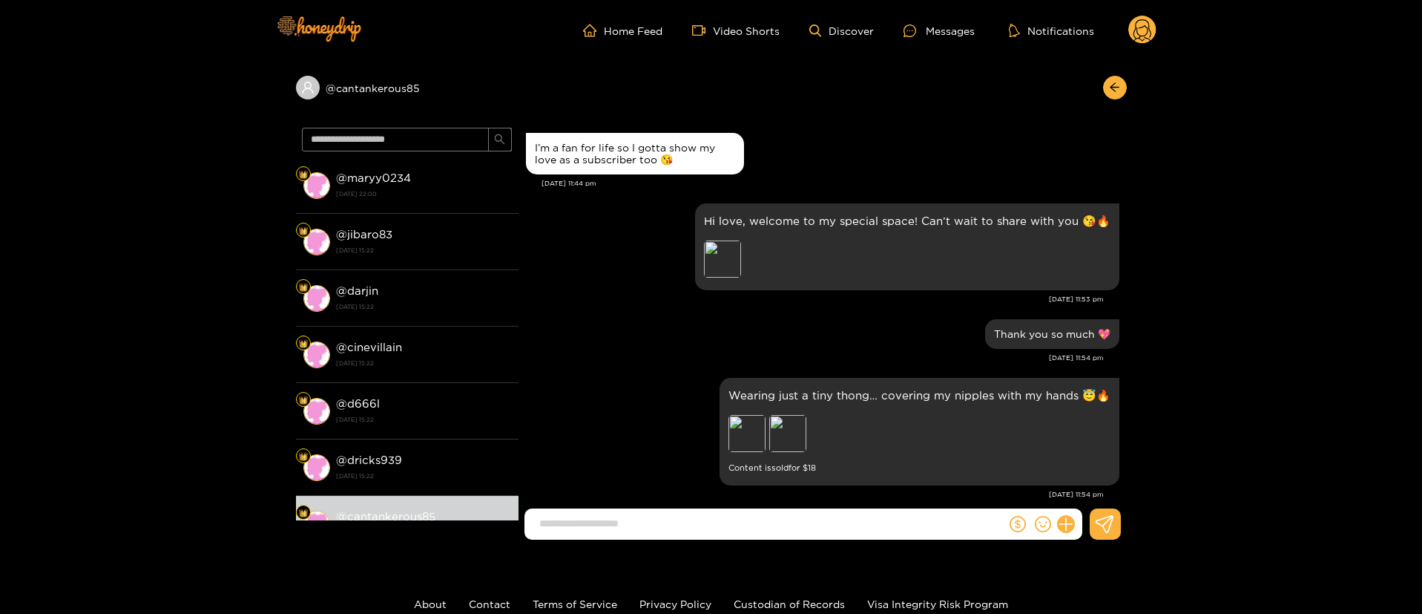
scroll to position [645, 0]
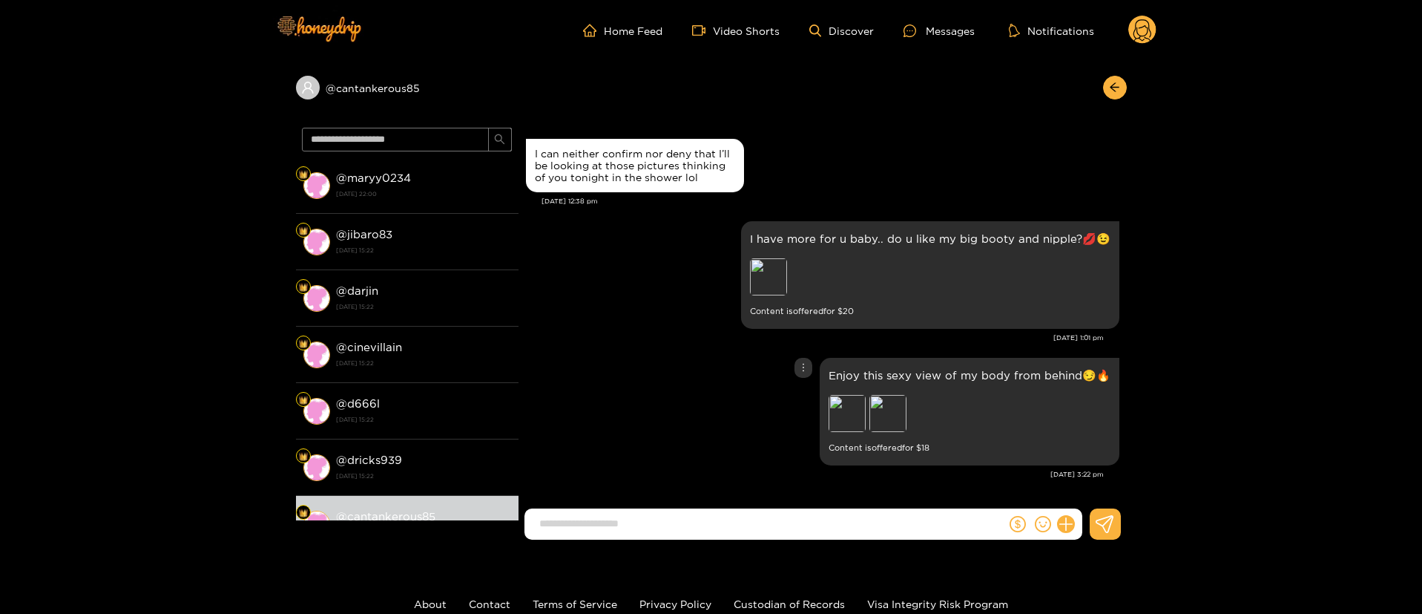
click at [710, 397] on div "Enjoy this sexy view of my body from behind😏🔥 Preview Preview Content is offere…" at bounding box center [823, 411] width 594 height 115
click at [717, 339] on div "Oct. 2, 1:01 pm" at bounding box center [815, 337] width 578 height 10
click at [694, 400] on div "Enjoy this sexy view of my body from behind😏🔥 Preview Preview Content is offere…" at bounding box center [823, 411] width 594 height 115
click at [672, 378] on div "Enjoy this sexy view of my body from behind😏🔥 Preview Preview Content is offere…" at bounding box center [823, 411] width 594 height 115
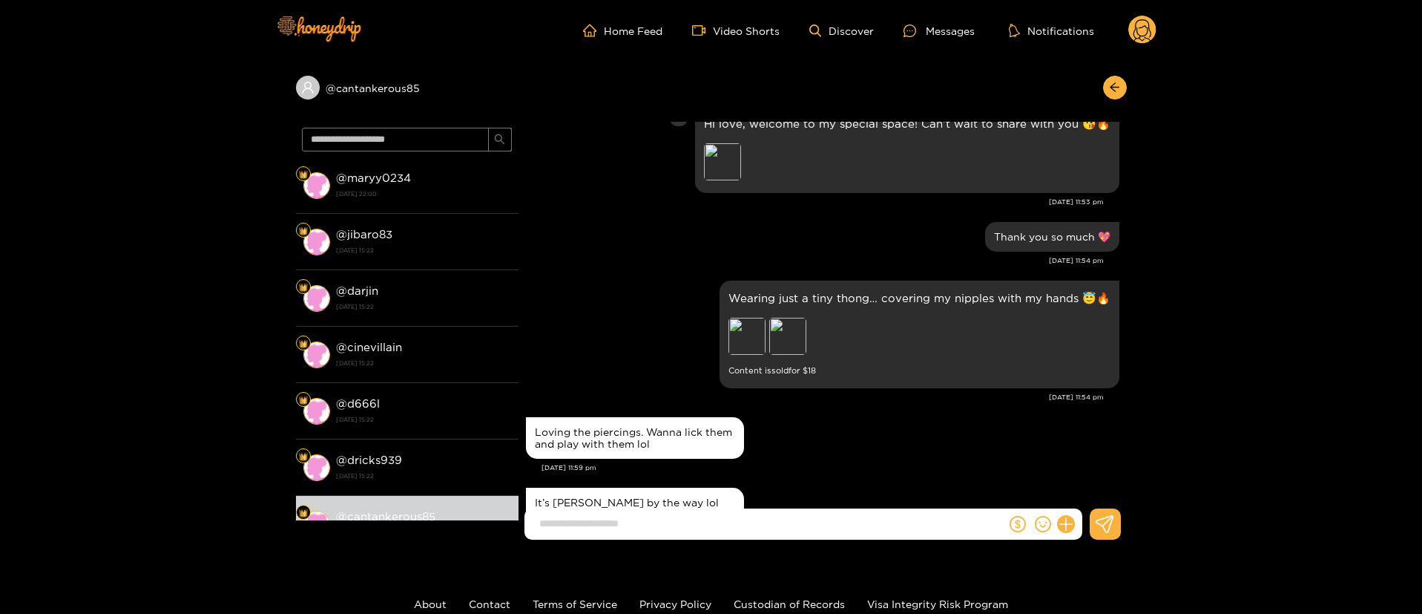
scroll to position [334, 0]
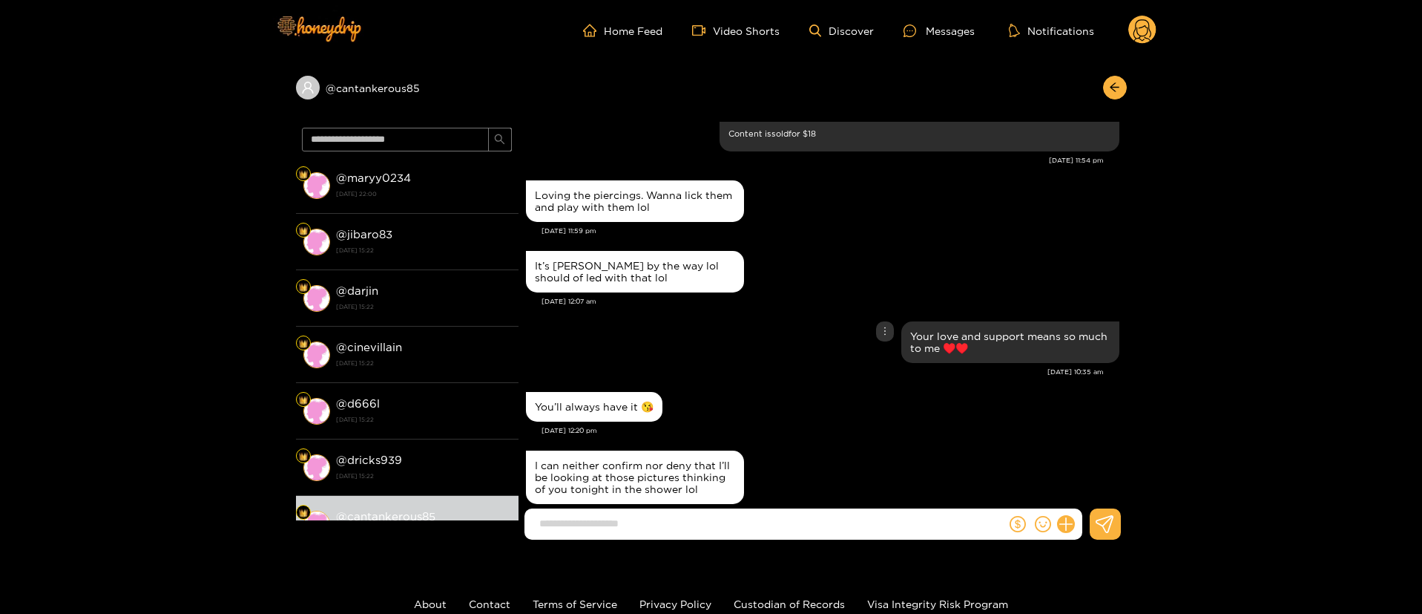
click at [680, 363] on div "Your love and support means so much to me ♥️♥️" at bounding box center [823, 342] width 594 height 49
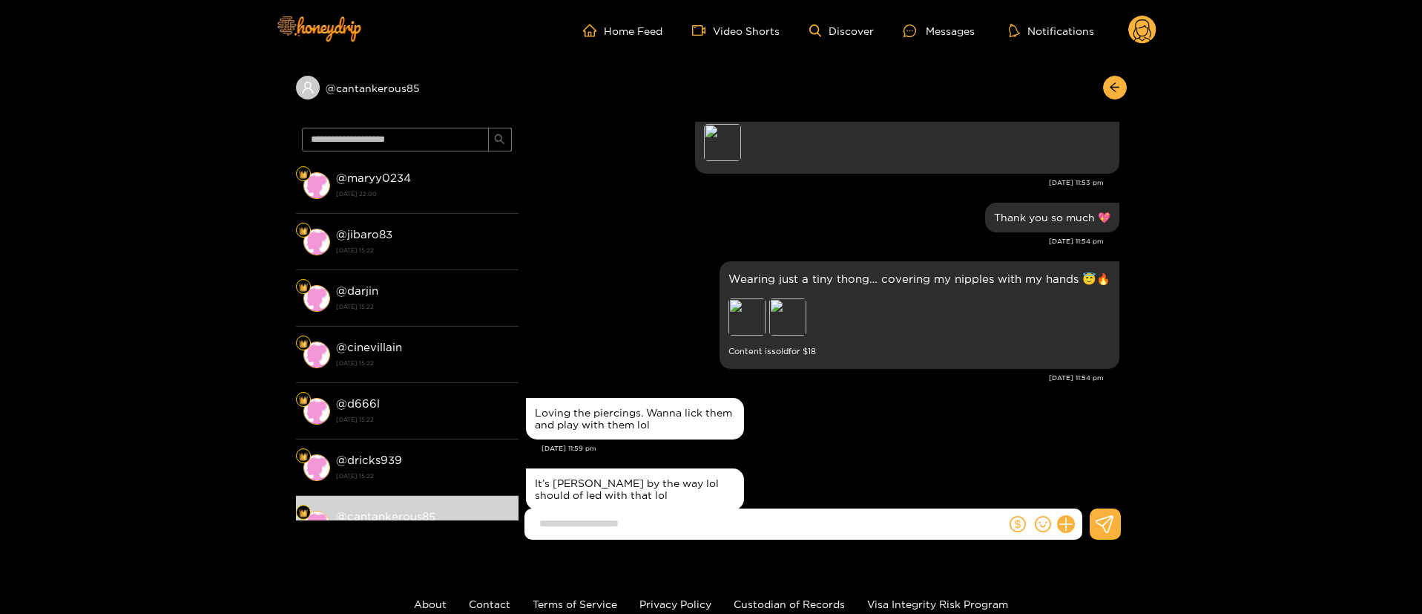
scroll to position [445, 0]
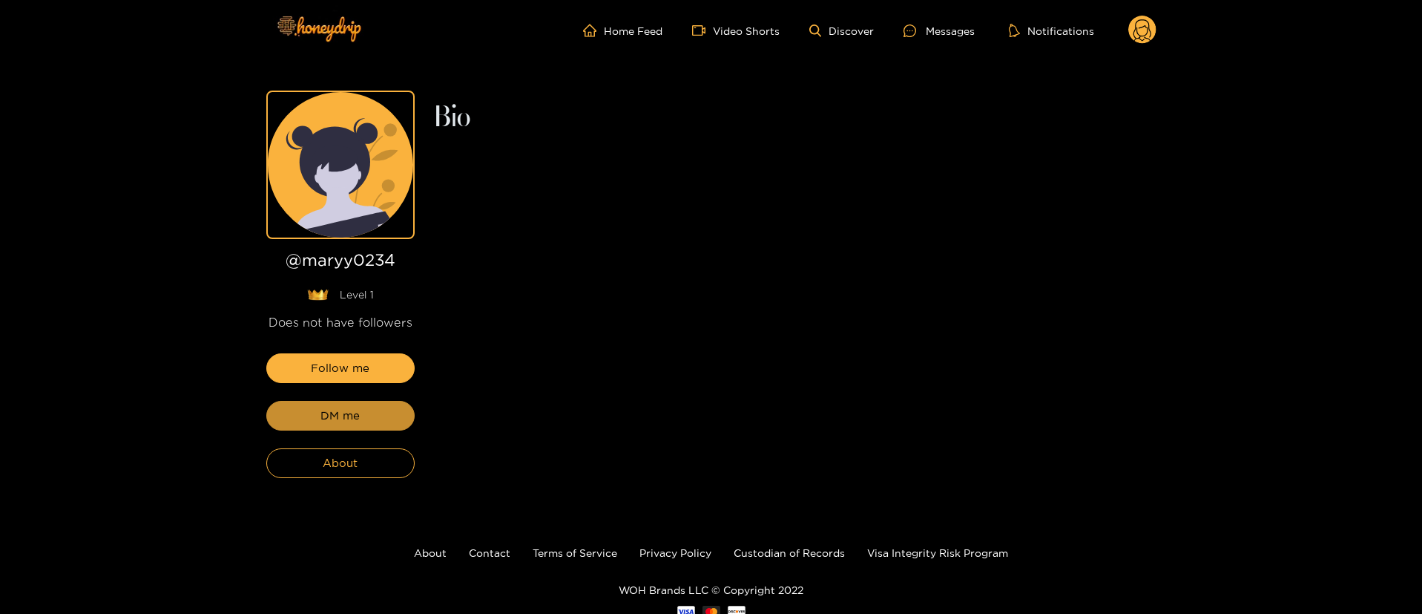
click at [341, 408] on span "DM me" at bounding box center [340, 416] width 39 height 18
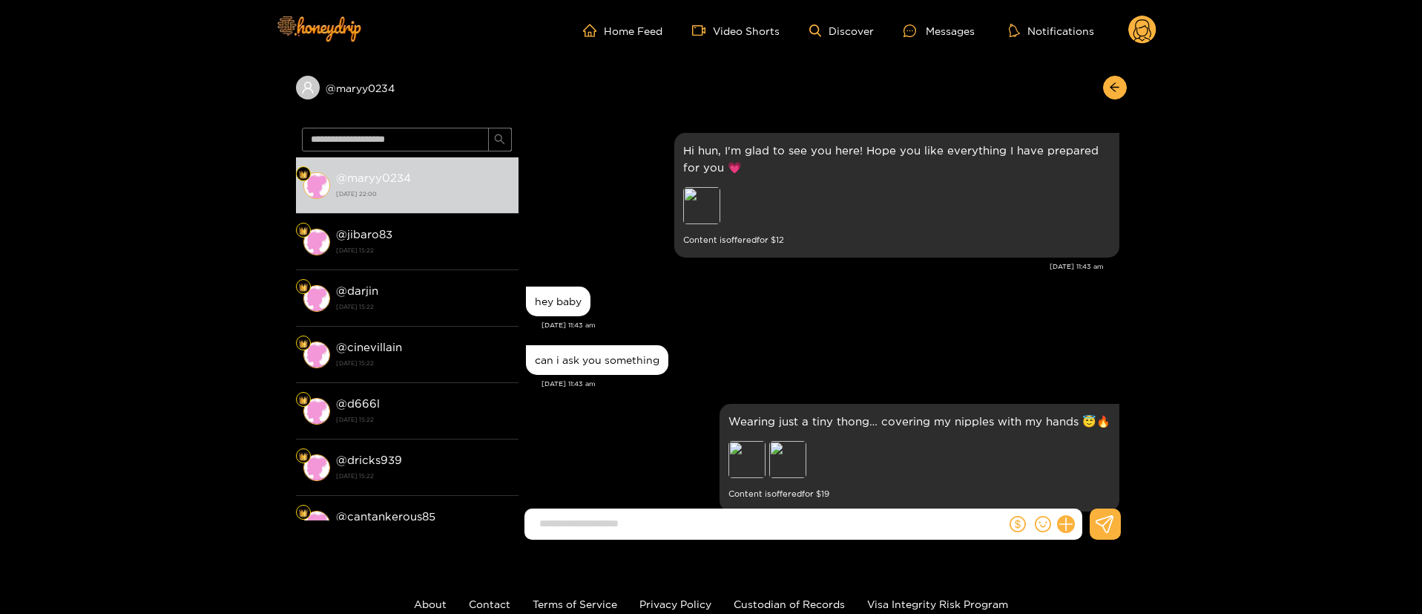
scroll to position [534, 0]
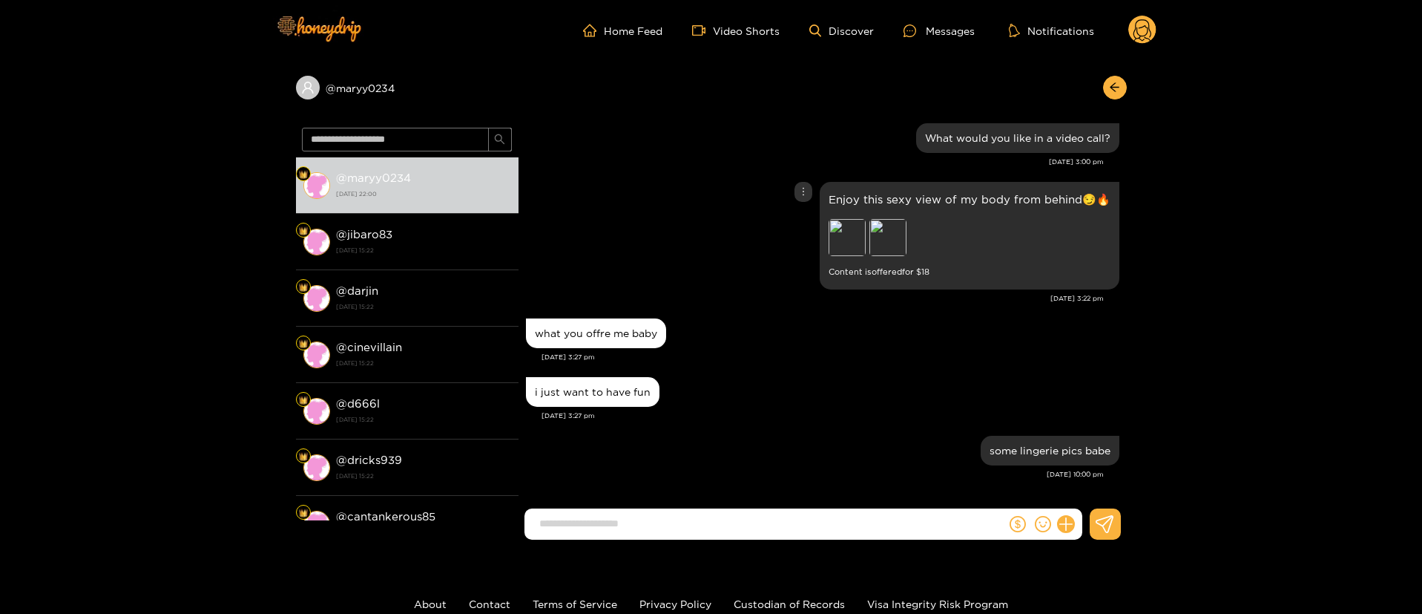
click at [682, 252] on div "Enjoy this sexy view of my body from behind😏🔥 Preview Preview Content is offere…" at bounding box center [823, 235] width 594 height 115
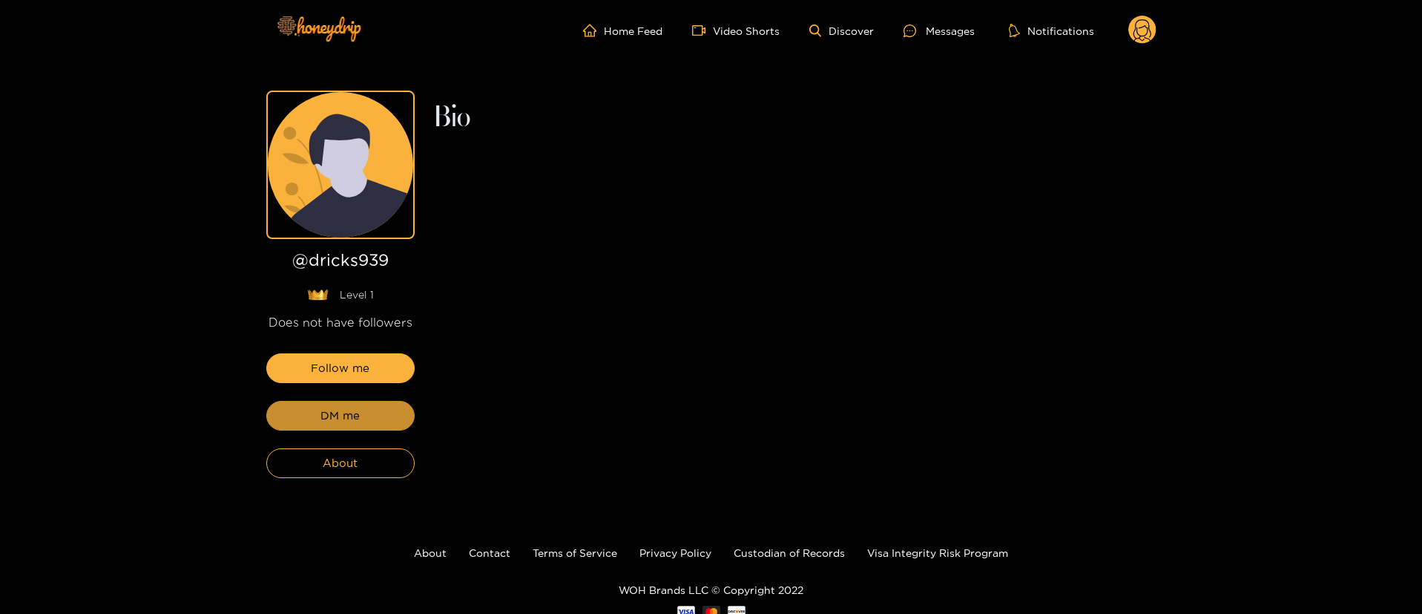
click at [341, 408] on span "DM me" at bounding box center [340, 416] width 39 height 18
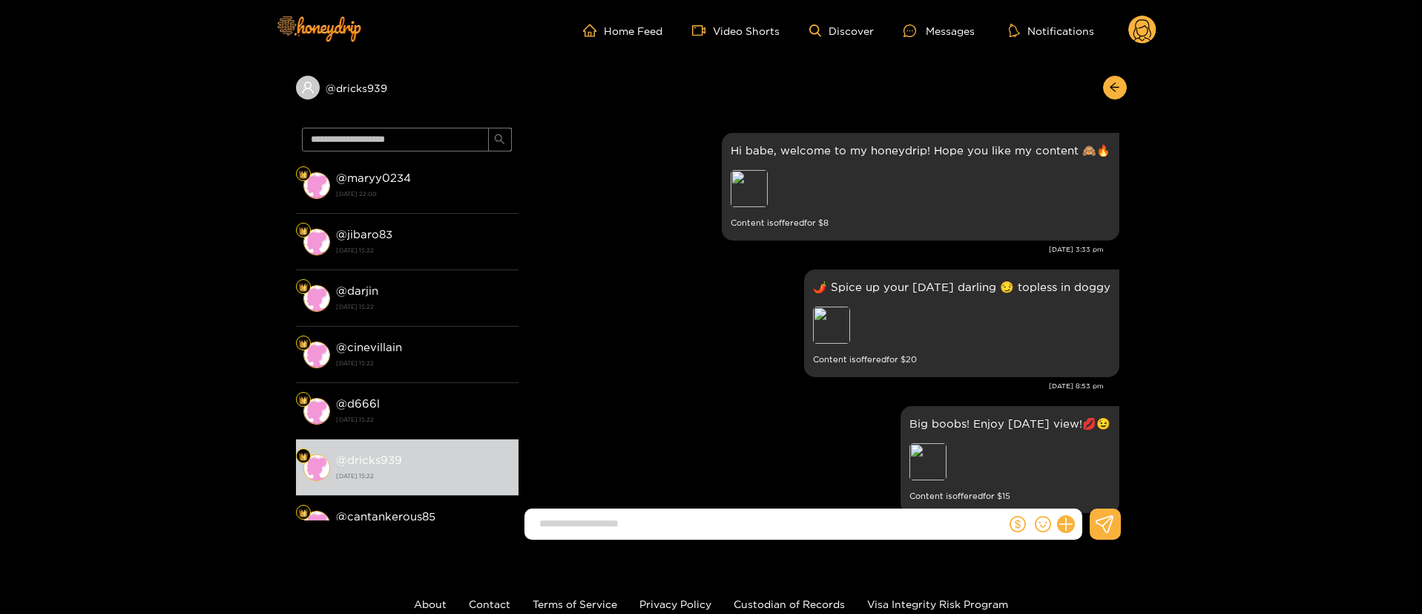
scroll to position [321, 0]
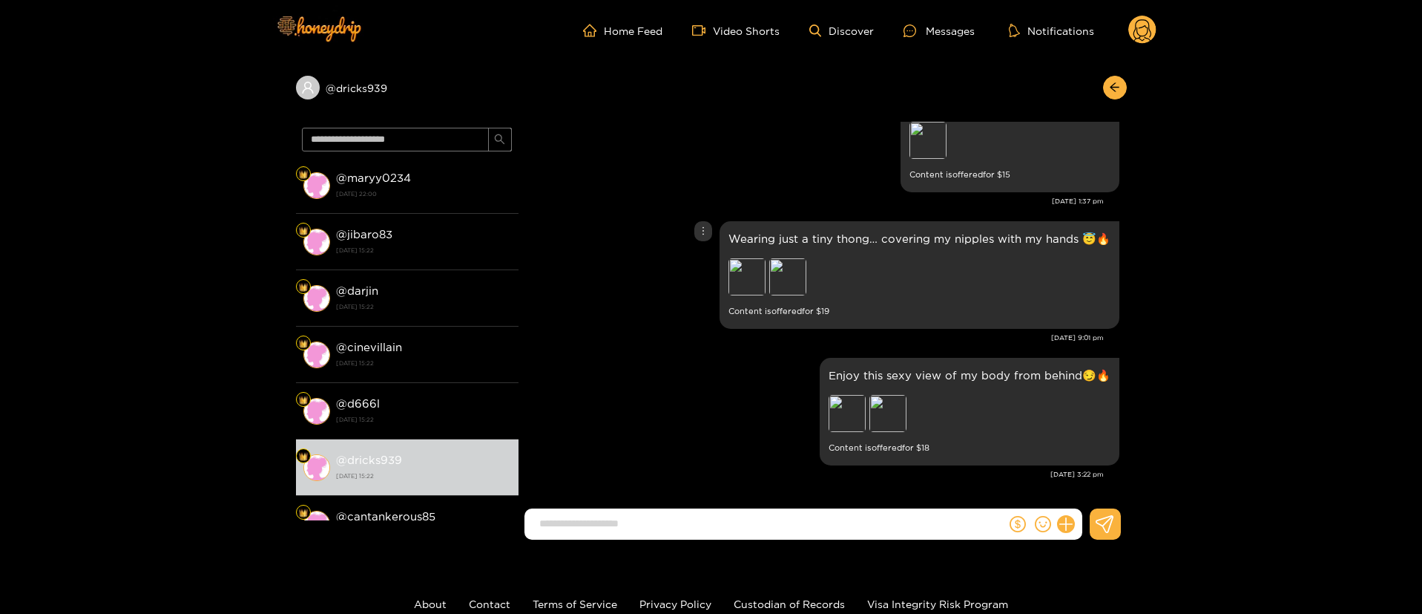
click at [562, 263] on div "Wearing just a tiny thong… covering my nipples with my hands 😇🔥 Preview Preview…" at bounding box center [823, 274] width 594 height 115
click at [580, 229] on div "Wearing just a tiny thong… covering my nipples with my hands 😇🔥 Preview Preview…" at bounding box center [823, 274] width 594 height 115
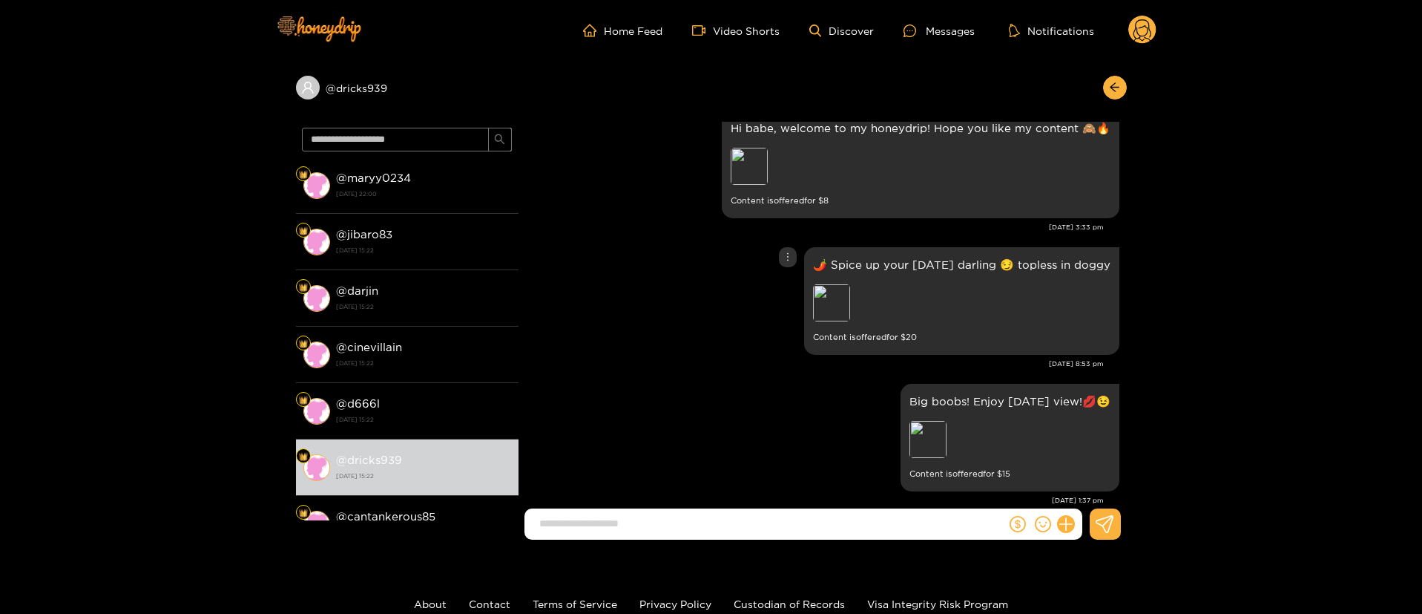
scroll to position [0, 0]
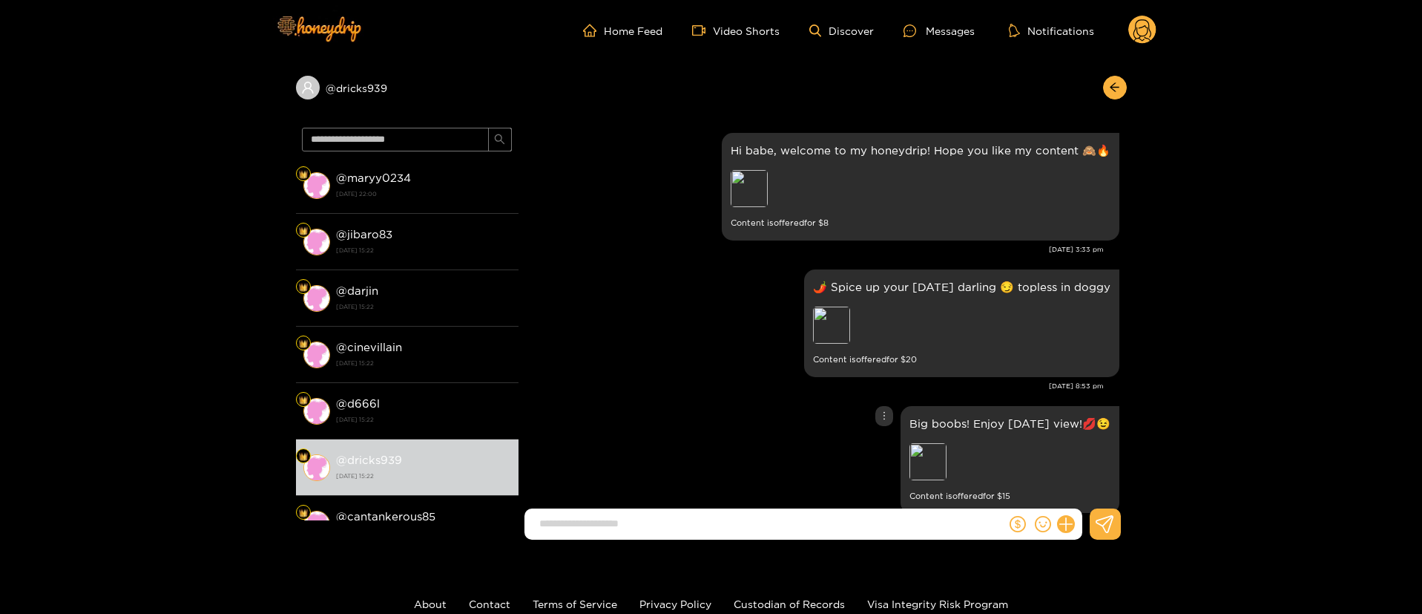
click at [663, 424] on div "Big boobs! Enjoy this Wednesday view!💋😉 Preview Content is offered for $ 15" at bounding box center [823, 459] width 594 height 115
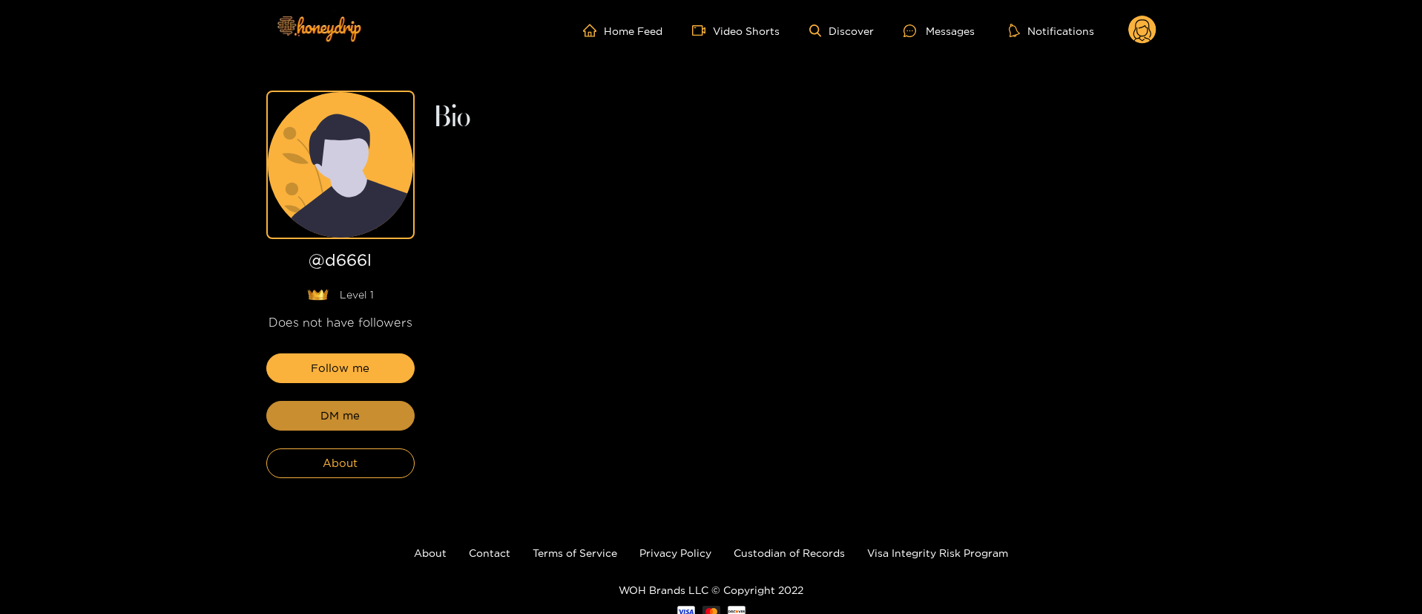
click at [341, 408] on span "DM me" at bounding box center [340, 416] width 39 height 18
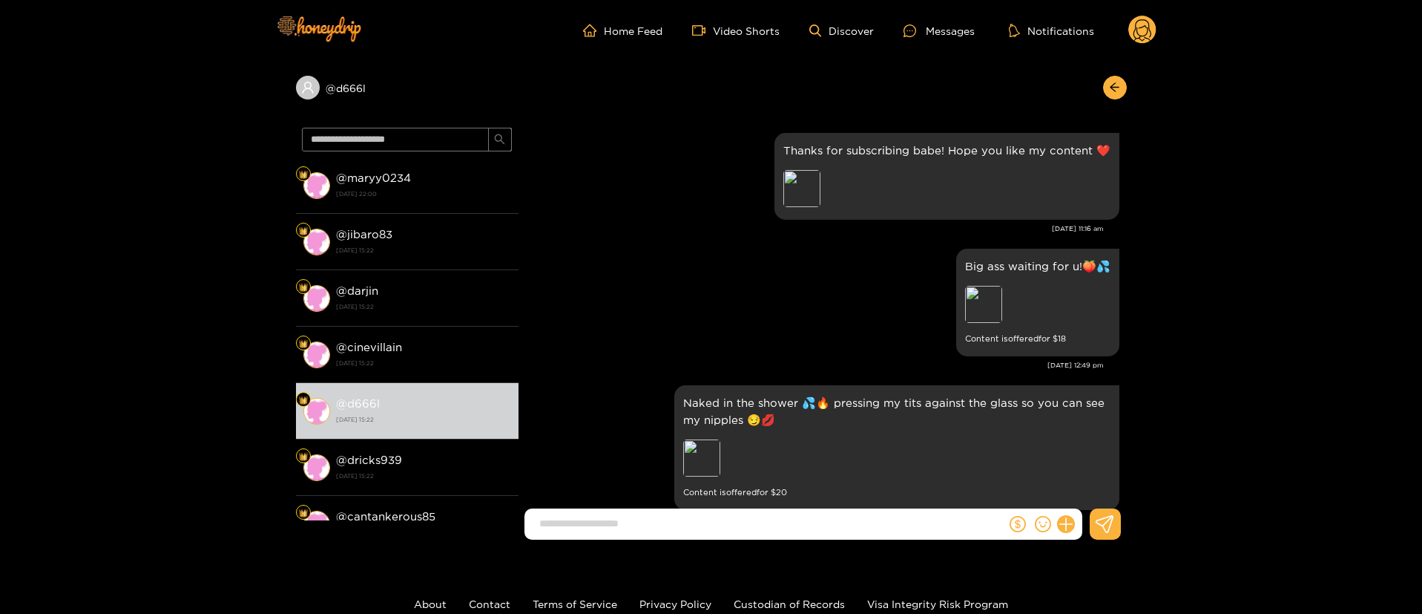
scroll to position [727, 0]
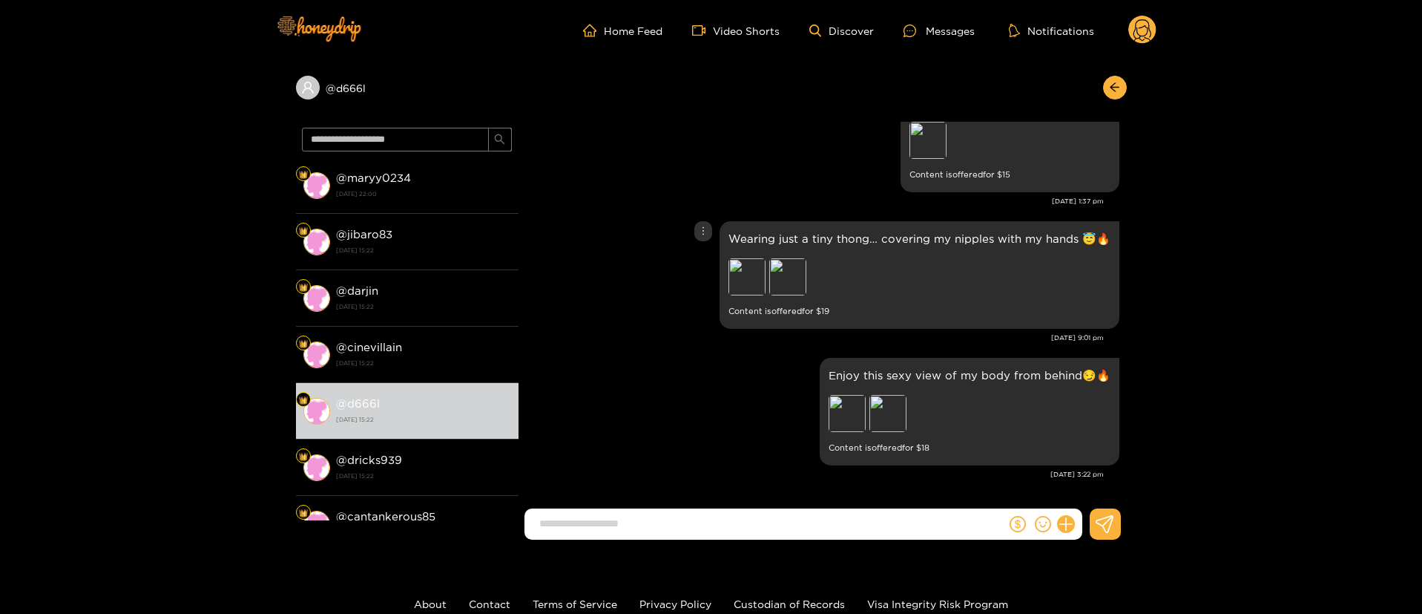
click at [692, 332] on div "[DATE] 9:01 pm" at bounding box center [815, 337] width 578 height 10
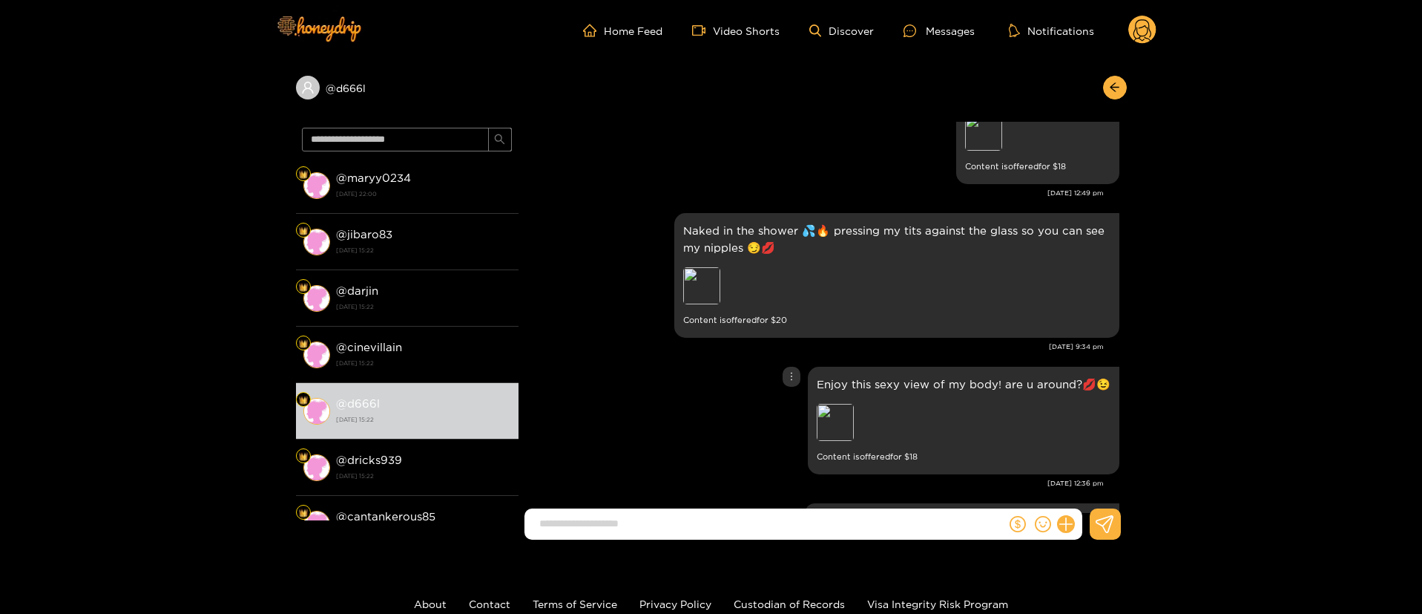
scroll to position [0, 0]
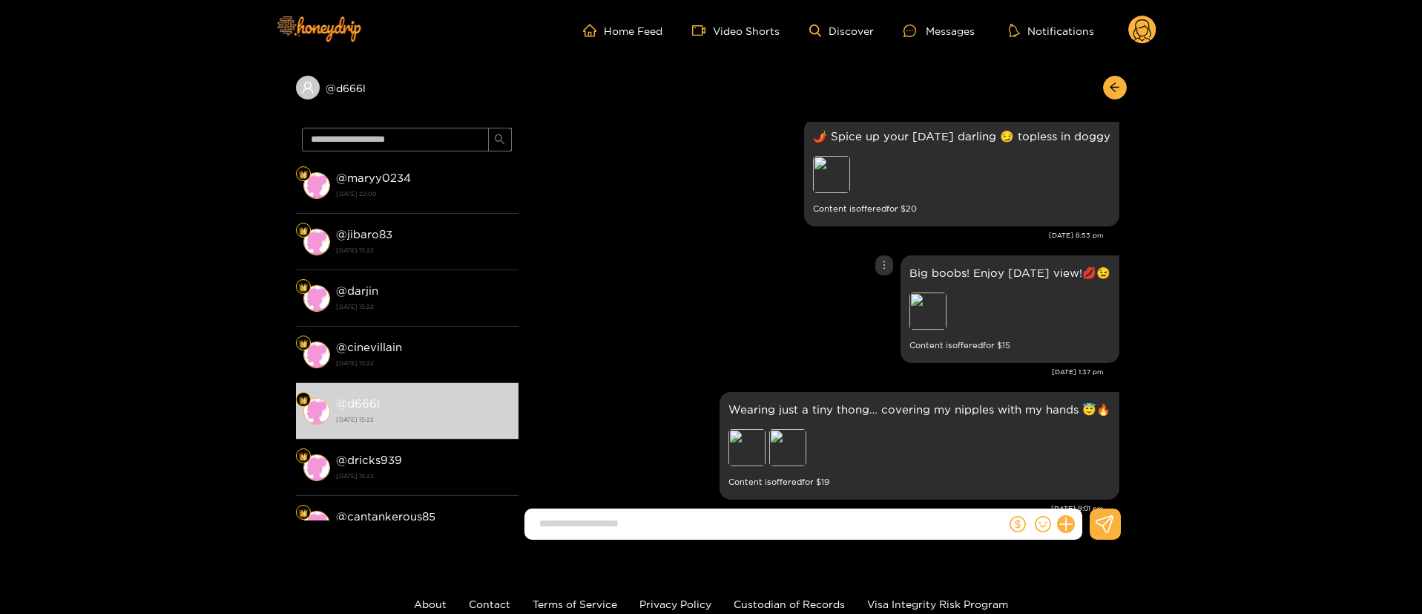
click at [737, 283] on div "Big boobs! Enjoy [DATE] view!💋😉 Preview Content is offered for $ 15" at bounding box center [823, 309] width 594 height 115
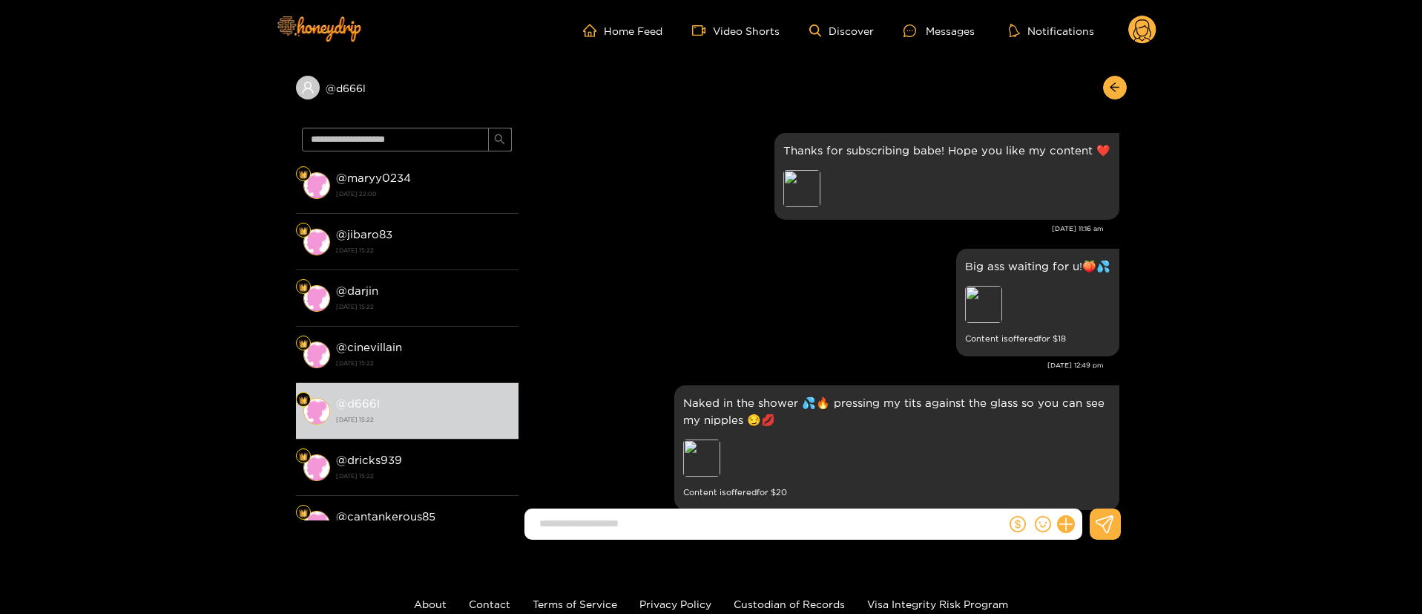
click at [738, 283] on div "Big ass waiting for u!🍑💦 Preview Content is offered for $ 18" at bounding box center [823, 302] width 594 height 115
click at [764, 272] on div "Big ass waiting for u!🍑💦 Preview Content is offered for $ 18" at bounding box center [823, 302] width 594 height 115
click at [785, 283] on div "Big ass waiting for u!🍑💦 Preview Content is offered for $ 18" at bounding box center [823, 302] width 594 height 115
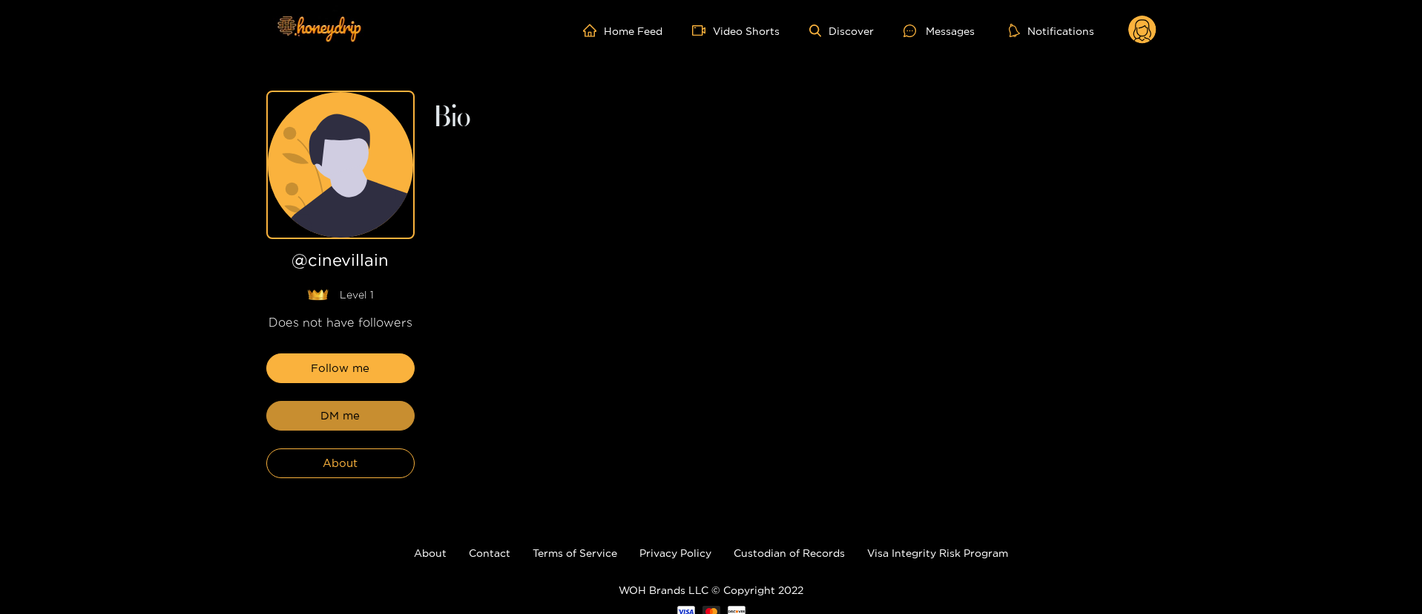
click at [341, 407] on span "DM me" at bounding box center [340, 416] width 39 height 18
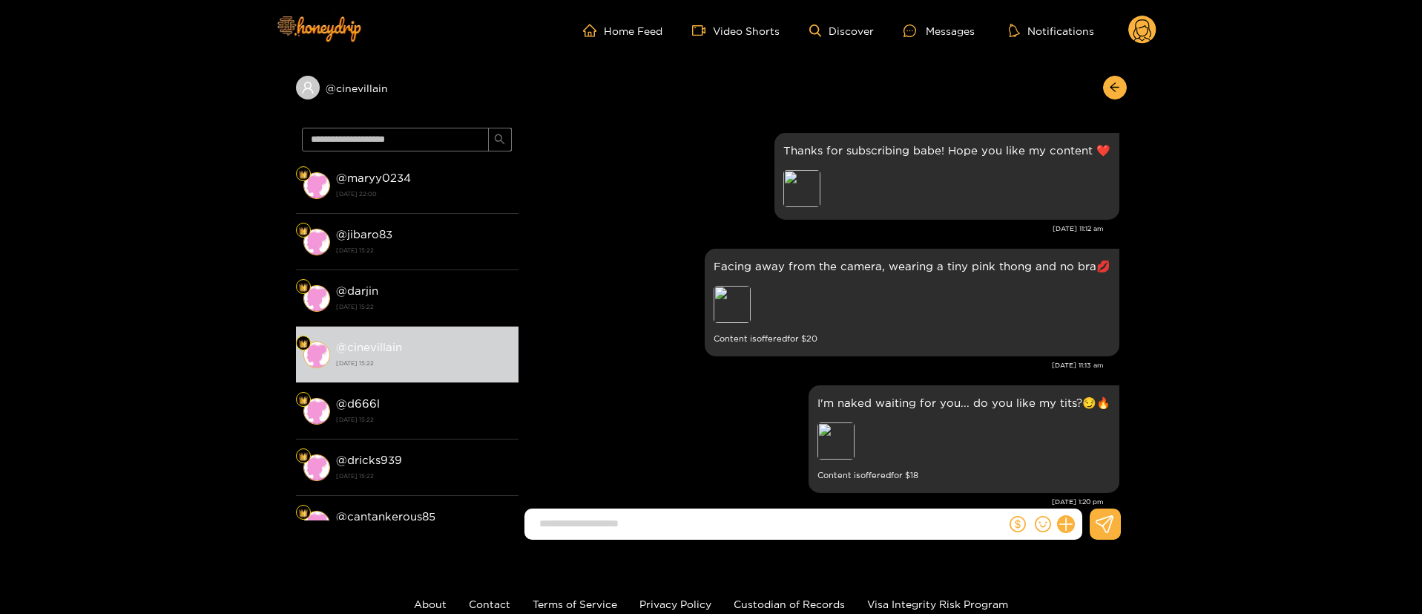
scroll to position [1410, 0]
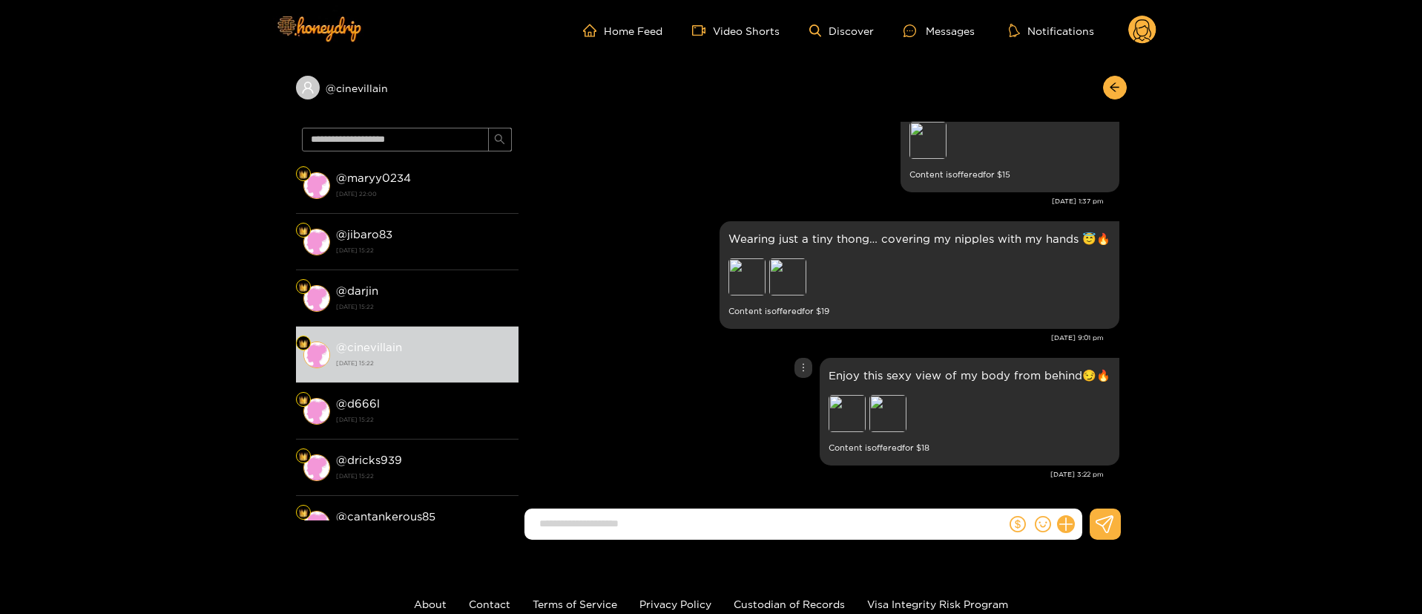
click at [652, 381] on div "Enjoy this sexy view of my body from behind😏🔥 Preview Preview Content is offere…" at bounding box center [823, 411] width 594 height 115
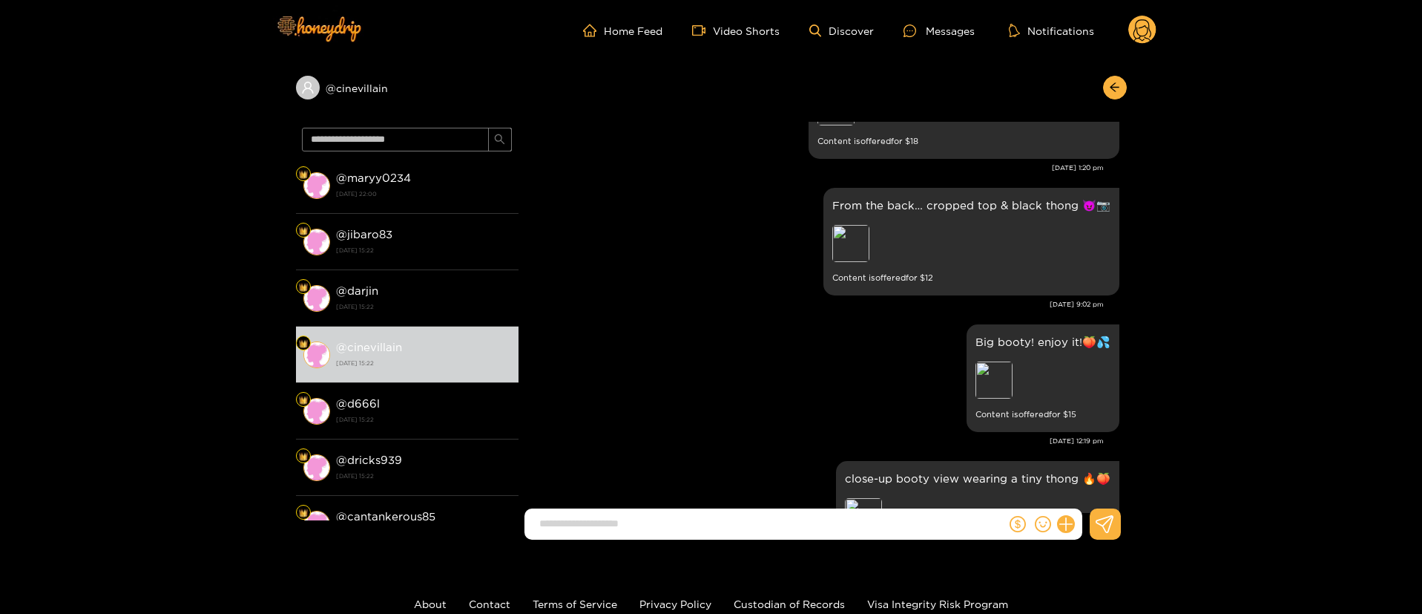
scroll to position [668, 0]
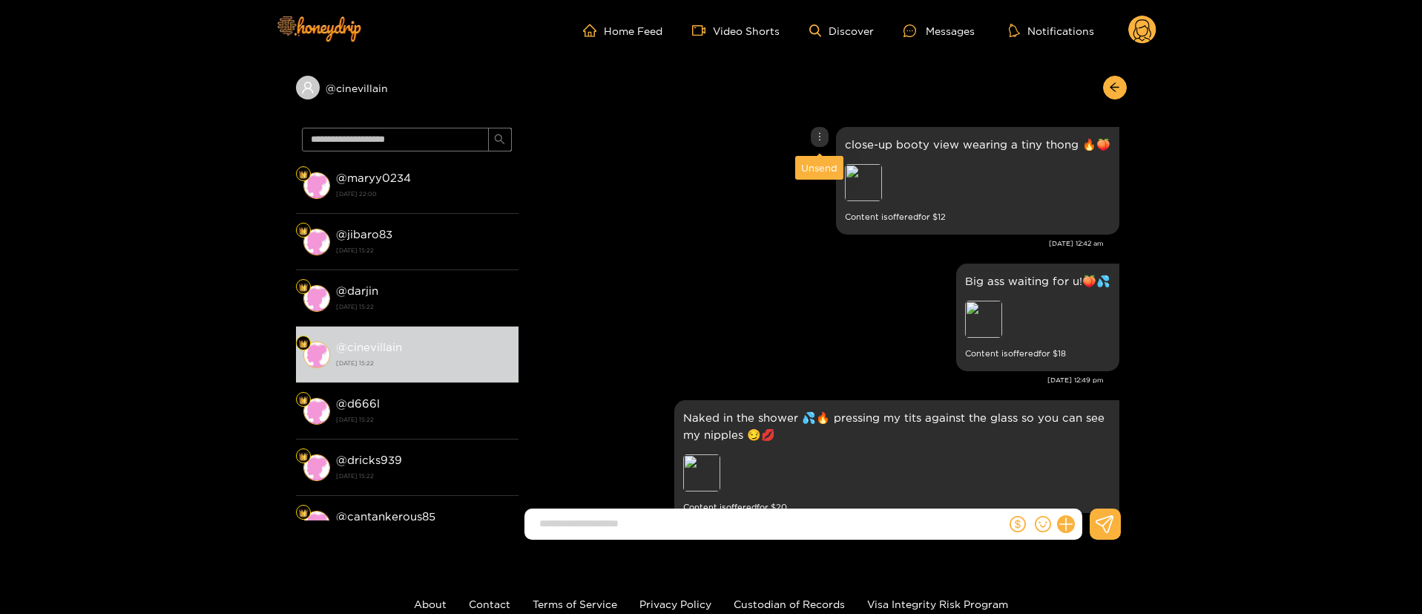
click at [817, 135] on icon "more" at bounding box center [820, 136] width 10 height 10
click at [819, 165] on div "Unsend" at bounding box center [819, 167] width 36 height 15
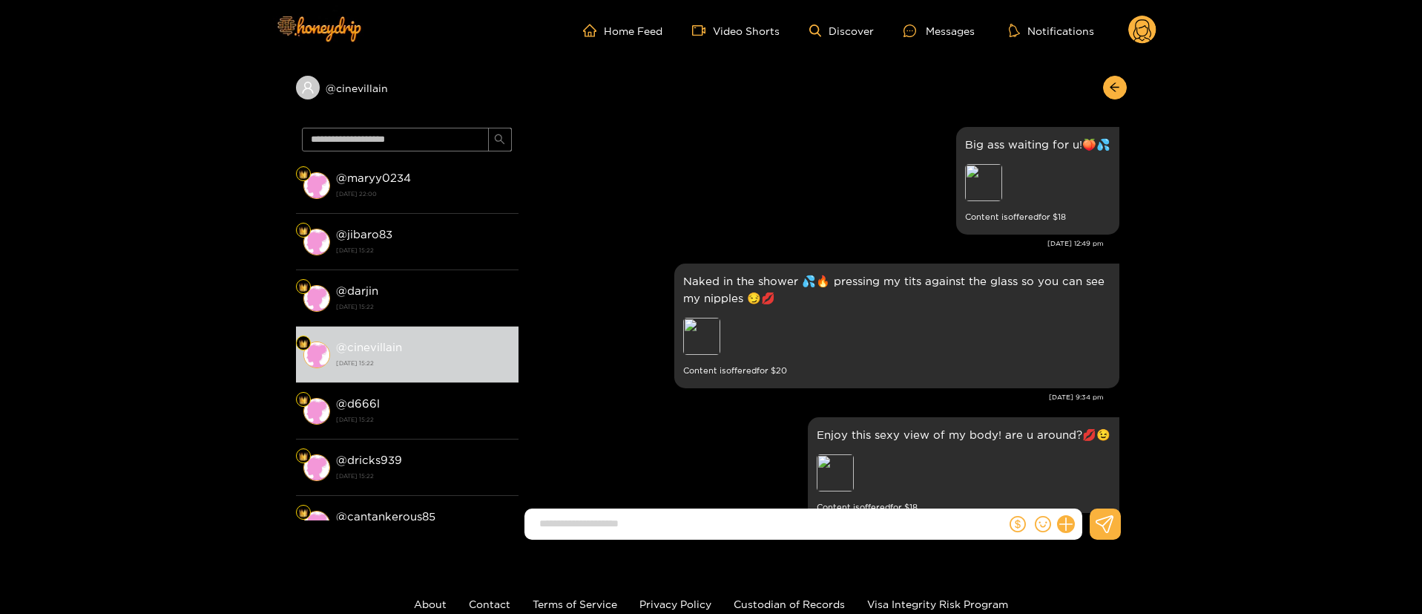
scroll to position [1273, 0]
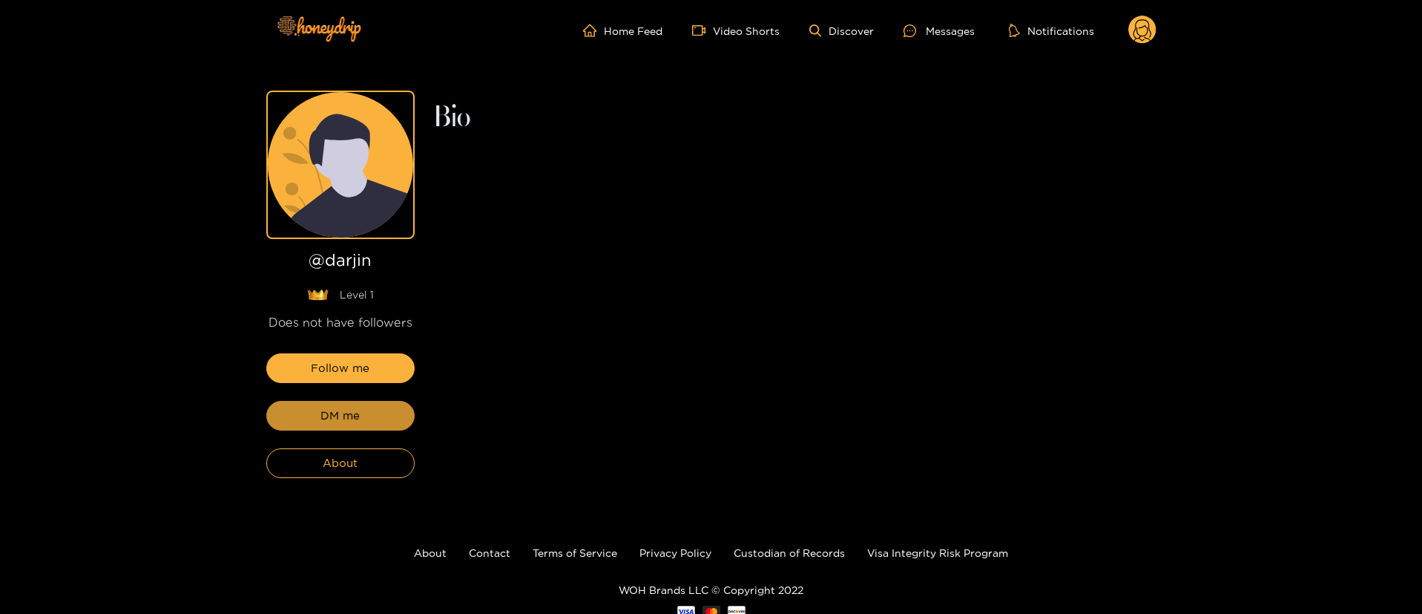
click at [344, 407] on span "DM me" at bounding box center [340, 416] width 39 height 18
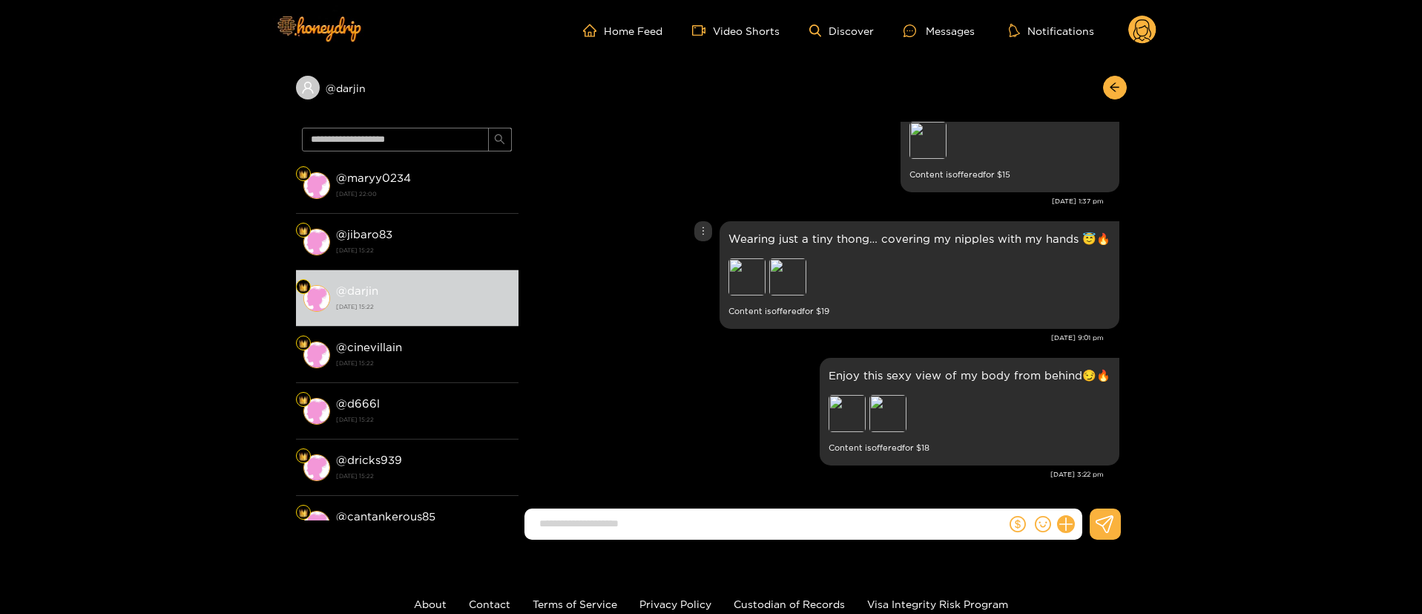
drag, startPoint x: 634, startPoint y: 303, endPoint x: 642, endPoint y: 295, distance: 11.0
click at [636, 303] on div "Wearing just a tiny thong… covering my nipples with my hands 😇🔥 Preview Preview…" at bounding box center [823, 274] width 594 height 115
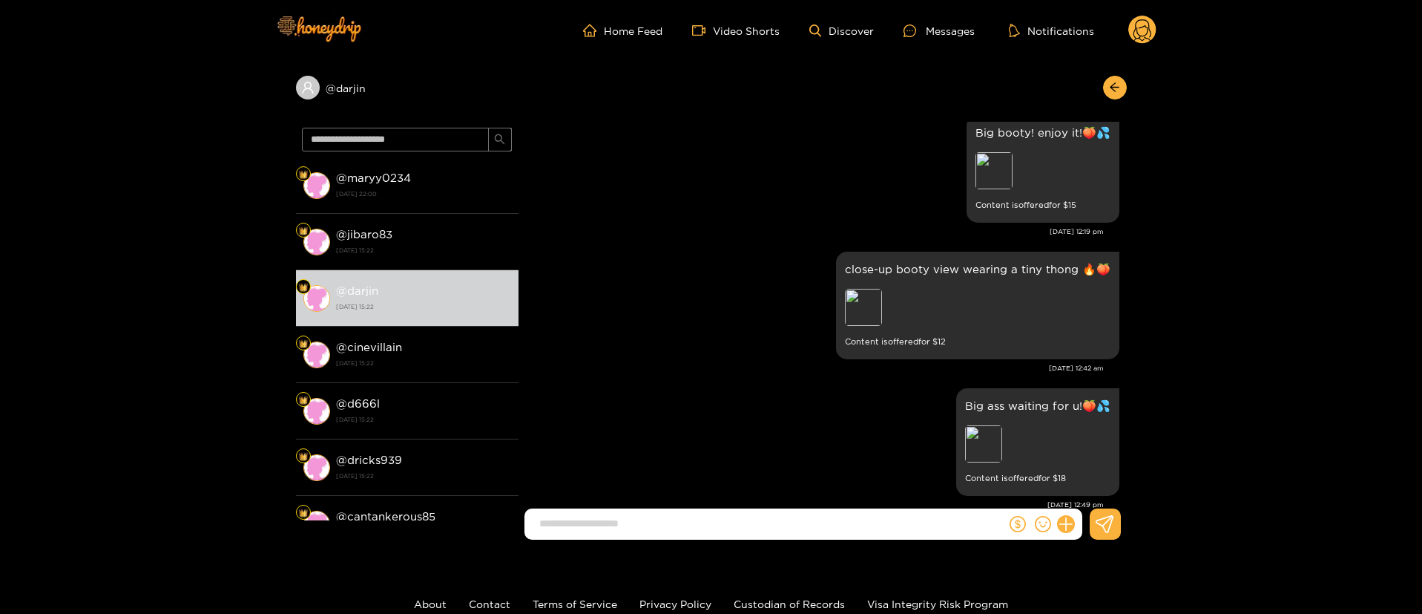
scroll to position [668, 0]
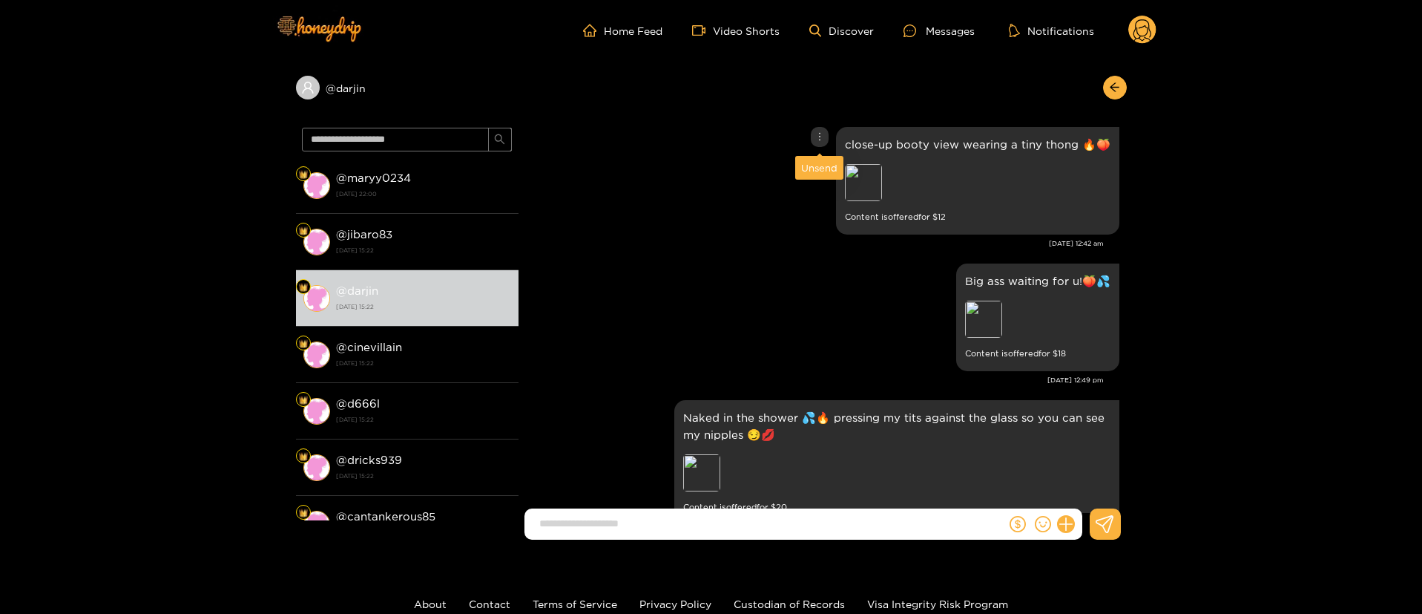
click at [825, 136] on div at bounding box center [820, 137] width 18 height 20
click at [824, 128] on div at bounding box center [820, 137] width 18 height 20
click at [818, 162] on div "Unsend" at bounding box center [819, 167] width 36 height 15
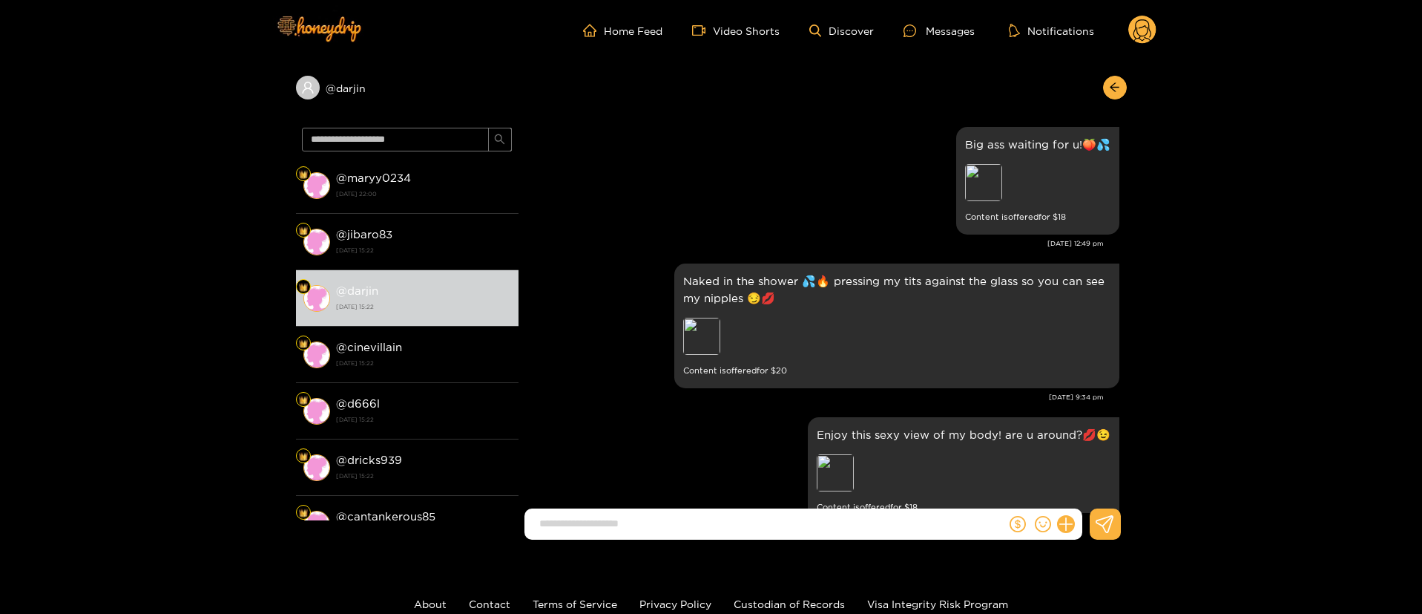
scroll to position [1273, 0]
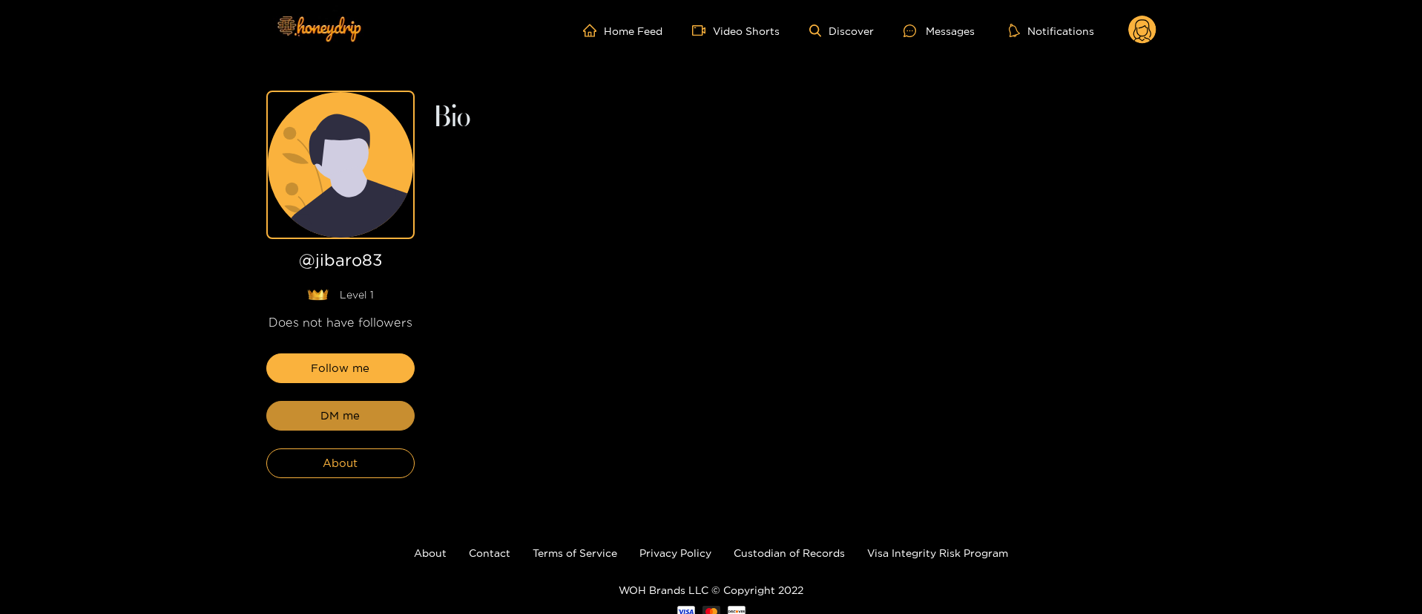
click at [344, 407] on span "DM me" at bounding box center [340, 416] width 39 height 18
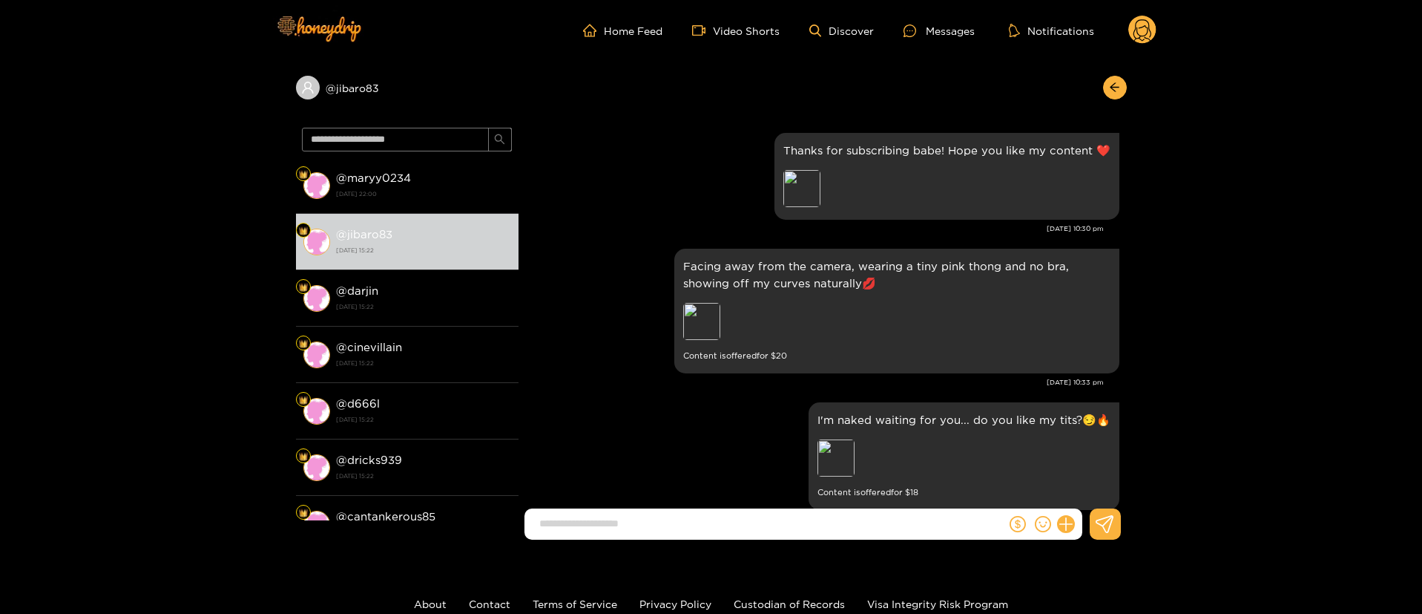
scroll to position [1427, 0]
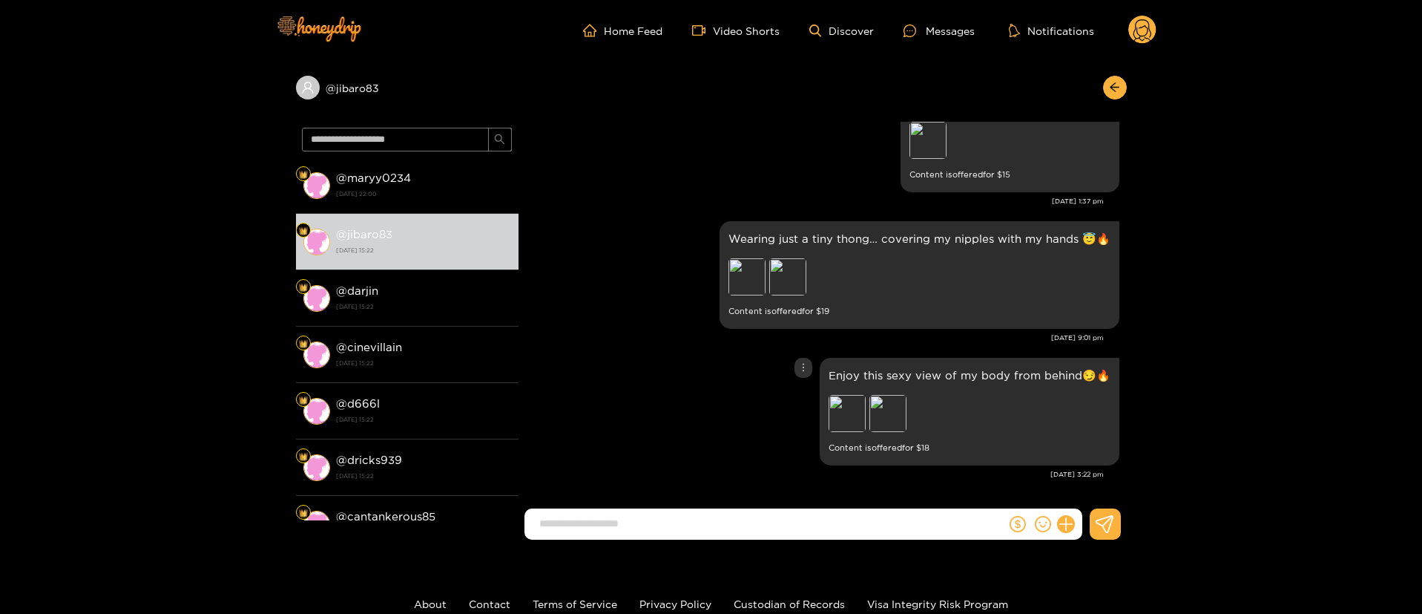
click at [693, 381] on div "Enjoy this sexy view of my body from behind😏🔥 Preview Preview Content is offere…" at bounding box center [823, 411] width 594 height 115
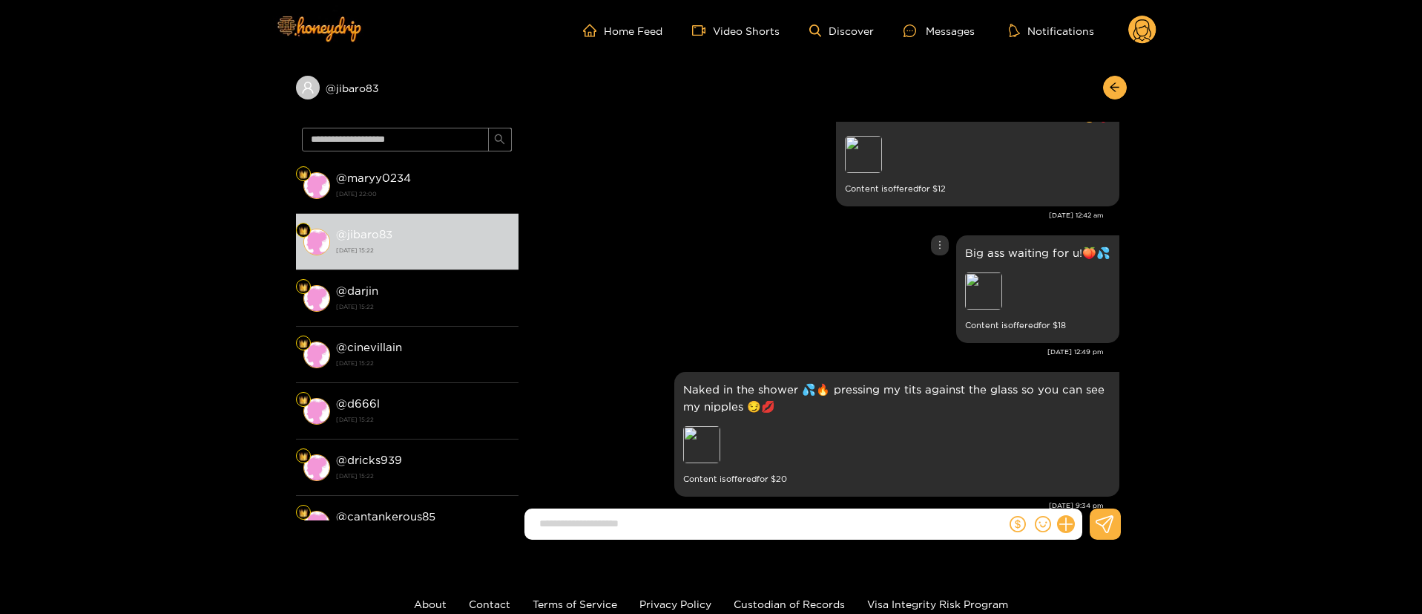
scroll to position [648, 0]
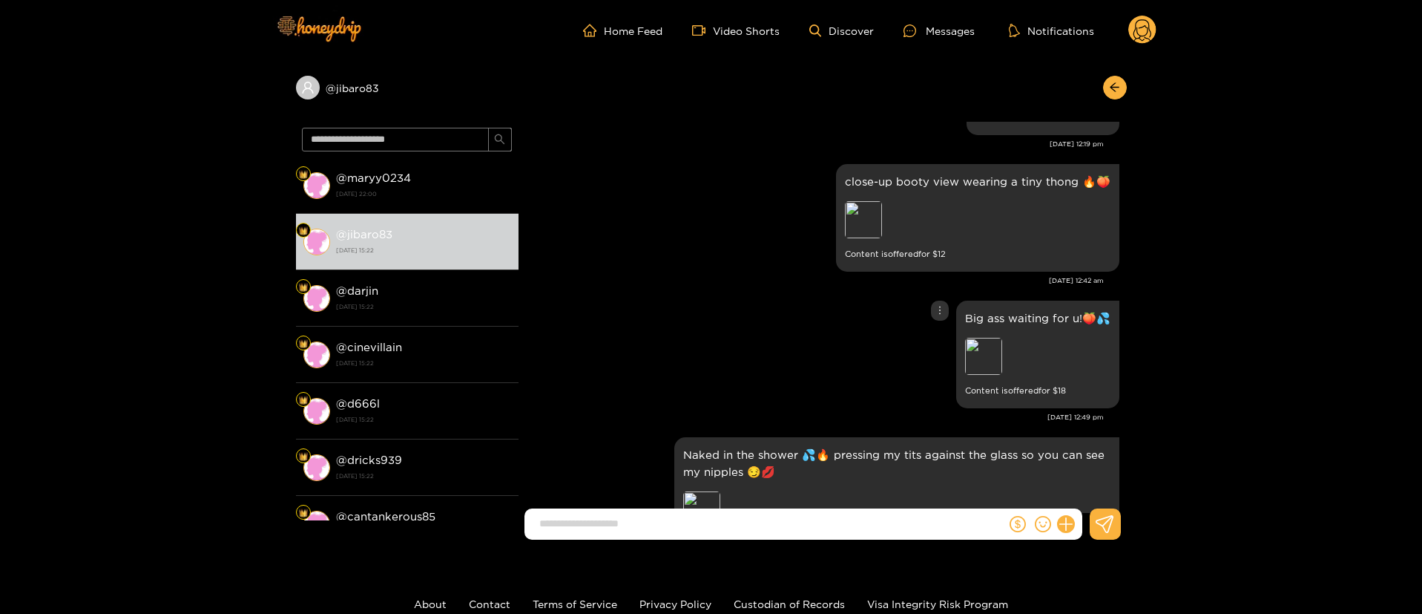
drag, startPoint x: 787, startPoint y: 371, endPoint x: 779, endPoint y: 271, distance: 100.5
click at [787, 369] on div "Big ass waiting for u!🍑💦 Preview Content is offered for $ 18" at bounding box center [823, 354] width 594 height 115
click at [825, 171] on div at bounding box center [820, 174] width 18 height 20
click at [803, 203] on div "Unsend" at bounding box center [819, 204] width 36 height 15
